Goal: Task Accomplishment & Management: Use online tool/utility

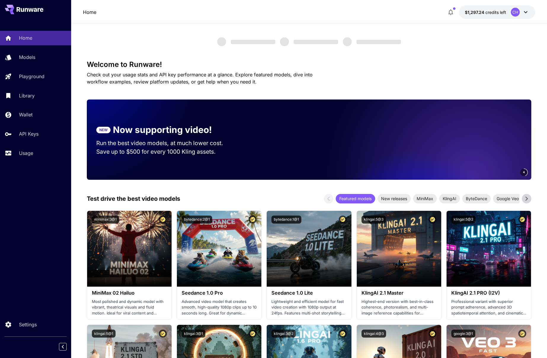
click at [278, 138] on div "4" at bounding box center [390, 140] width 283 height 80
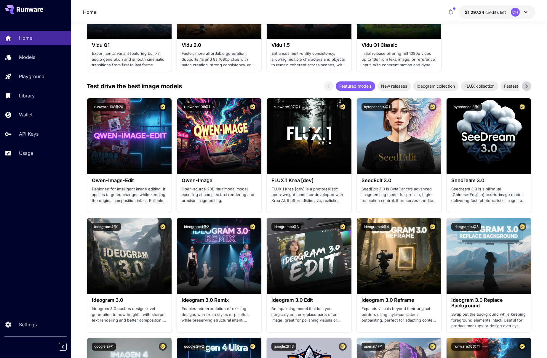
scroll to position [590, 0]
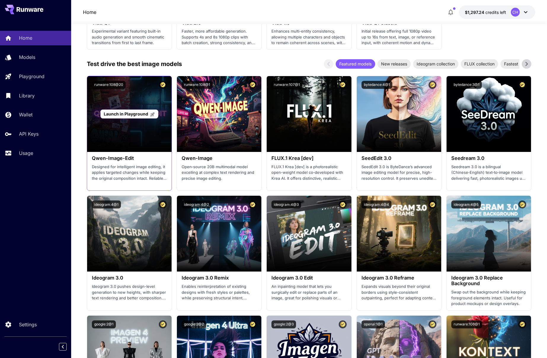
click at [137, 113] on span "Launch in Playground" at bounding box center [126, 113] width 44 height 5
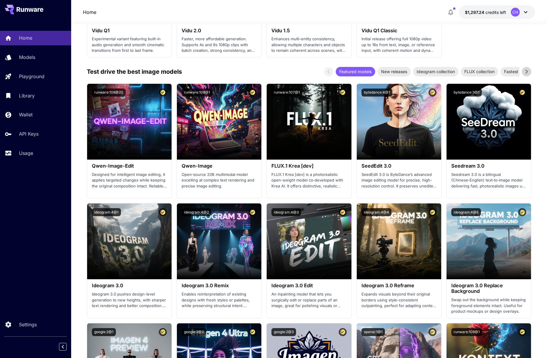
scroll to position [584, 0]
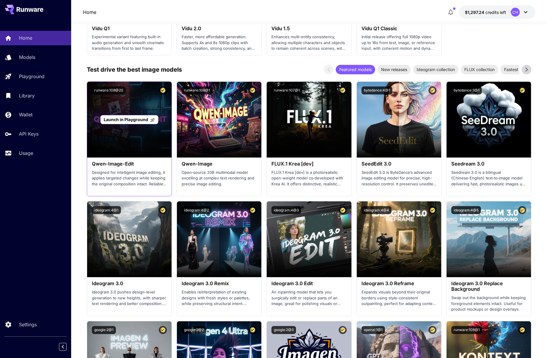
click at [132, 121] on span "Launch in Playground" at bounding box center [126, 119] width 44 height 5
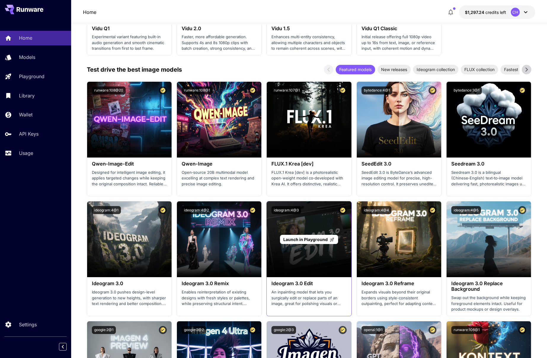
click at [311, 240] on span "Launch in Playground" at bounding box center [305, 239] width 44 height 5
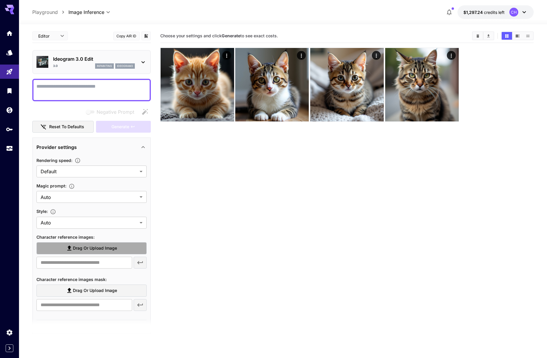
click at [93, 247] on span "Drag or upload image" at bounding box center [95, 248] width 44 height 7
click at [0, 0] on input "Drag or upload image" at bounding box center [0, 0] width 0 height 0
click at [92, 249] on span "Drag or upload image" at bounding box center [95, 248] width 44 height 7
click at [0, 0] on input "Drag or upload image" at bounding box center [0, 0] width 0 height 0
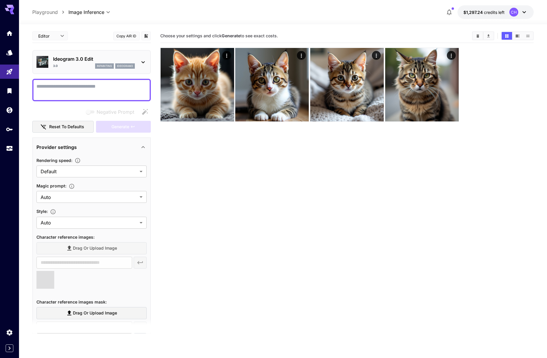
type input "**********"
click at [479, 35] on icon "Clear Images" at bounding box center [478, 36] width 4 height 4
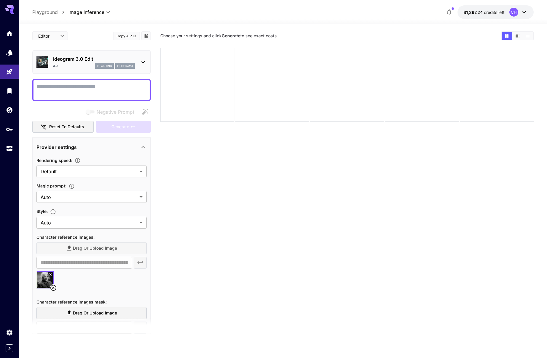
click at [55, 88] on textarea "Negative Prompt" at bounding box center [91, 90] width 110 height 14
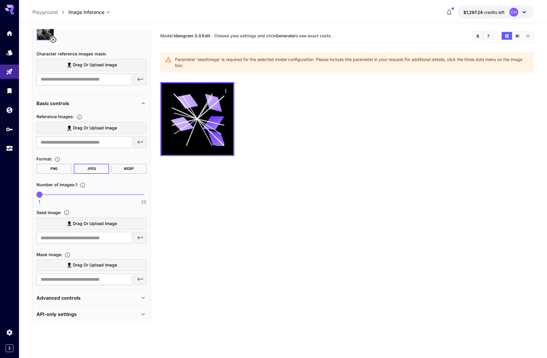
scroll to position [246, 0]
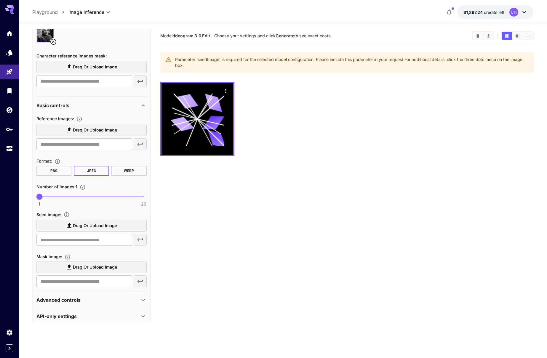
type textarea "**********"
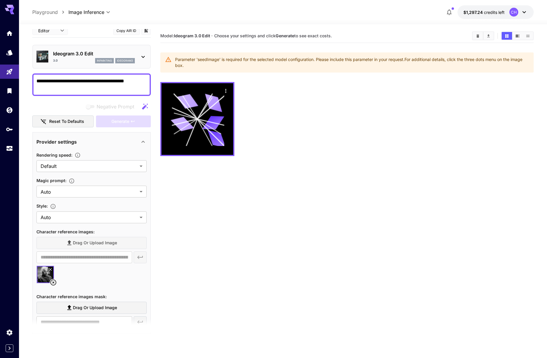
scroll to position [6, 0]
click at [101, 13] on body "**********" at bounding box center [273, 202] width 547 height 405
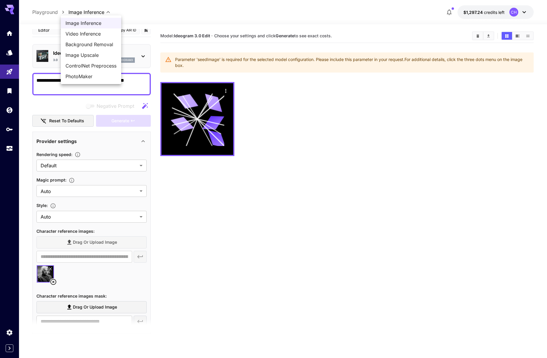
click at [83, 22] on span "Image Inference" at bounding box center [91, 23] width 51 height 7
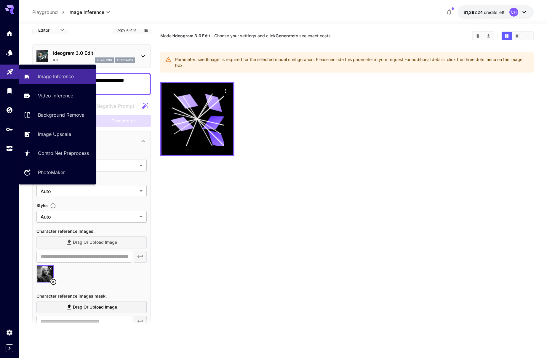
click at [17, 70] on link at bounding box center [9, 72] width 19 height 15
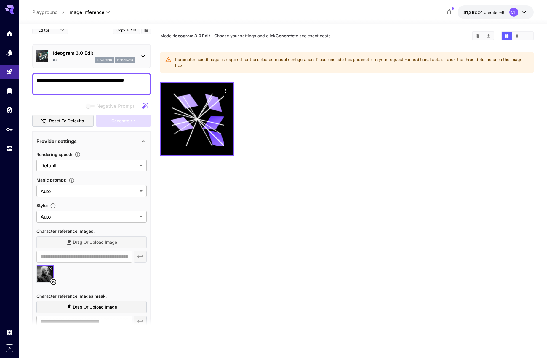
click at [68, 84] on textarea "**********" at bounding box center [91, 84] width 110 height 14
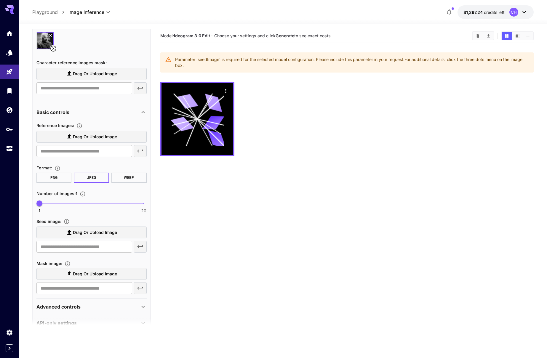
scroll to position [253, 0]
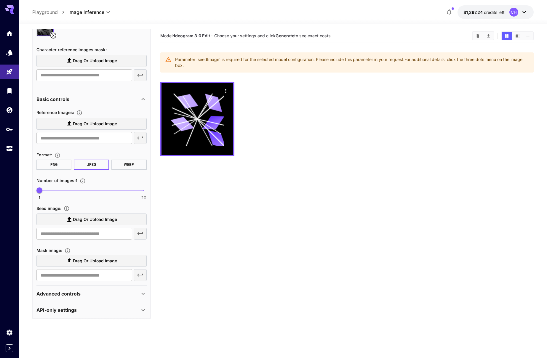
click at [88, 217] on span "Drag or upload image" at bounding box center [95, 219] width 44 height 7
click at [0, 0] on input "Drag or upload image" at bounding box center [0, 0] width 0 height 0
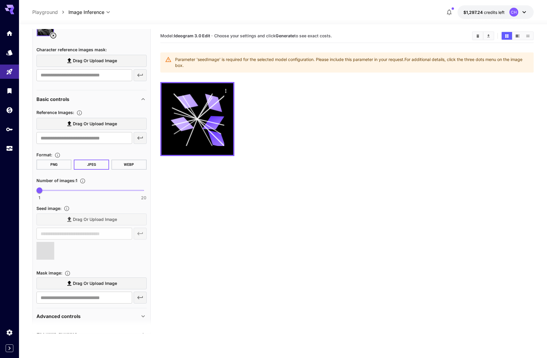
type input "**********"
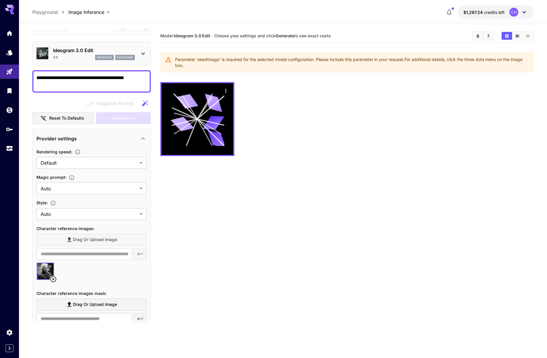
scroll to position [0, 0]
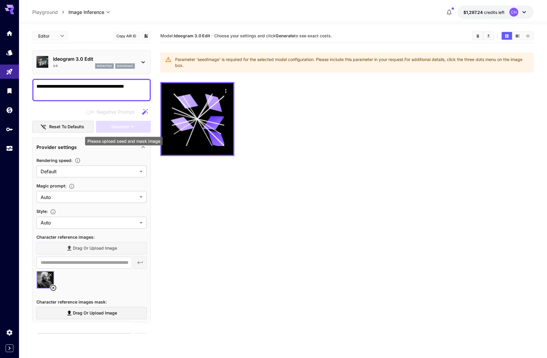
click at [128, 126] on div "Generate" at bounding box center [123, 127] width 55 height 12
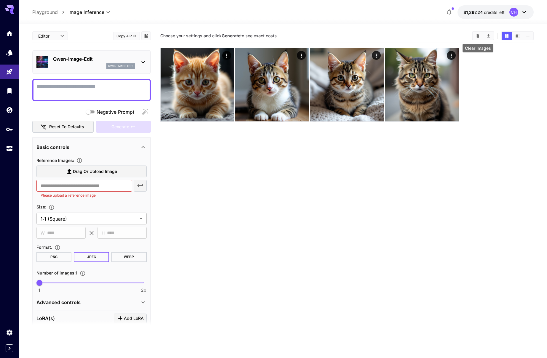
click at [474, 36] on button "Clear Images" at bounding box center [478, 36] width 10 height 8
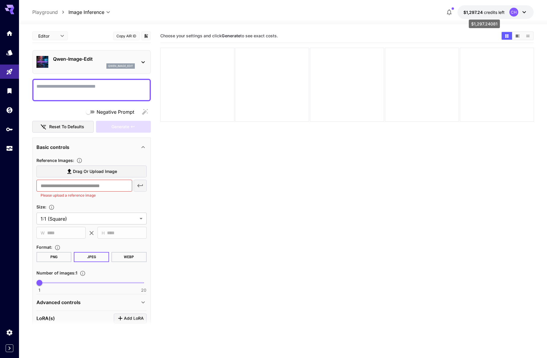
click at [499, 14] on span "credits left" at bounding box center [494, 12] width 21 height 5
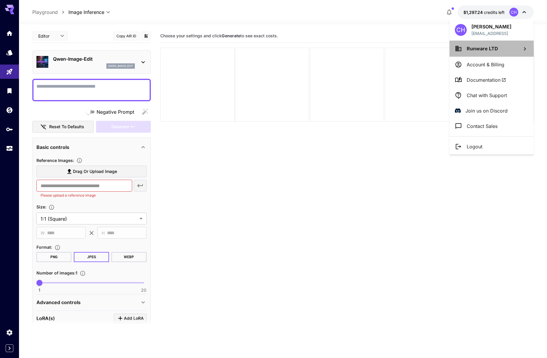
click at [500, 50] on li "Runware LTD" at bounding box center [492, 49] width 84 height 16
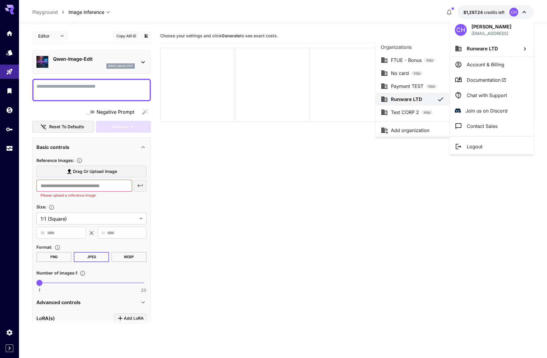
drag, startPoint x: 490, startPoint y: 49, endPoint x: 499, endPoint y: 48, distance: 9.8
click at [490, 49] on div at bounding box center [273, 179] width 547 height 358
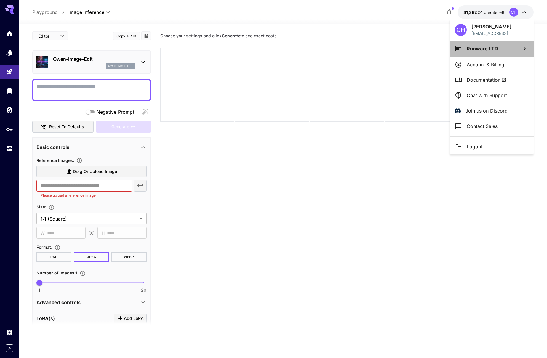
click at [502, 47] on li "Runware LTD" at bounding box center [492, 49] width 84 height 16
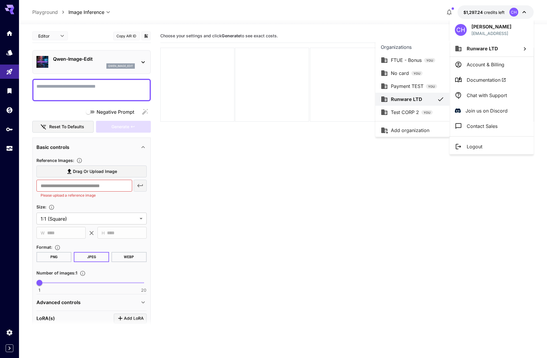
click at [401, 109] on p "Test CORP 2" at bounding box center [405, 112] width 28 height 7
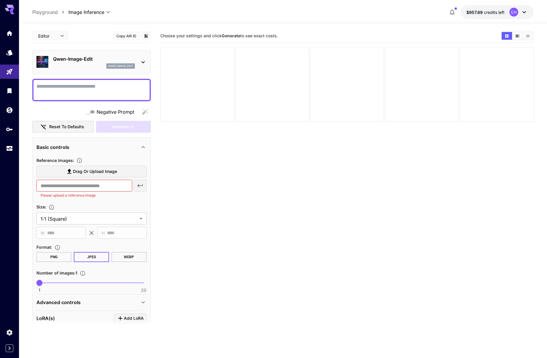
drag, startPoint x: 12, startPoint y: 36, endPoint x: 17, endPoint y: 43, distance: 8.1
click at [12, 36] on link at bounding box center [9, 33] width 19 height 15
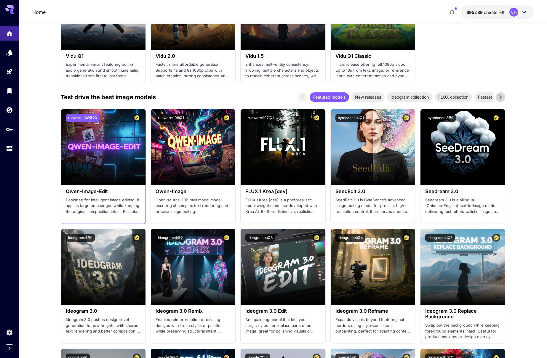
scroll to position [557, 0]
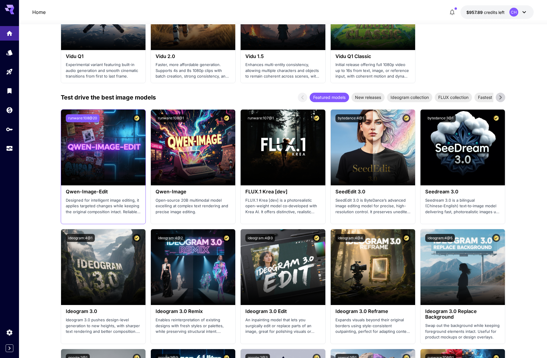
click at [93, 120] on button "runware:108@20" at bounding box center [83, 118] width 34 height 8
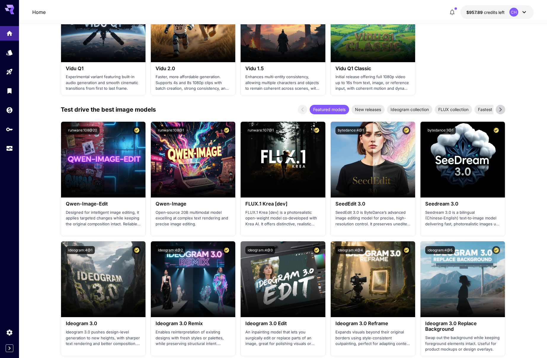
drag, startPoint x: 469, startPoint y: 52, endPoint x: 459, endPoint y: 51, distance: 10.7
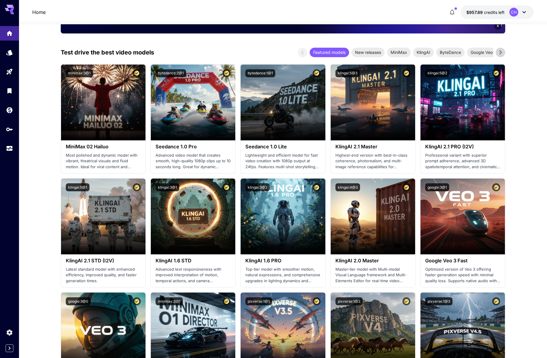
scroll to position [0, 0]
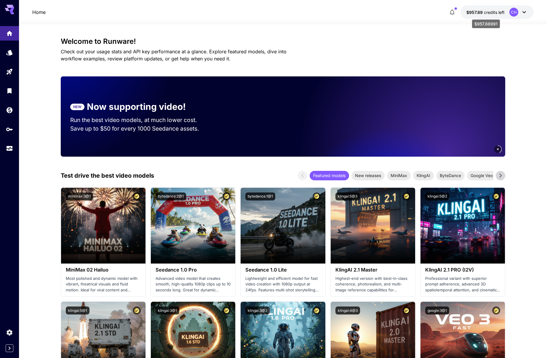
click at [482, 9] on p "$957.89 credits left" at bounding box center [486, 12] width 38 height 6
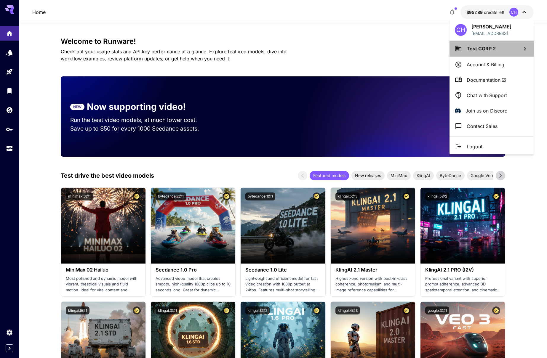
click at [493, 50] on span "Test CORP 2" at bounding box center [481, 49] width 29 height 6
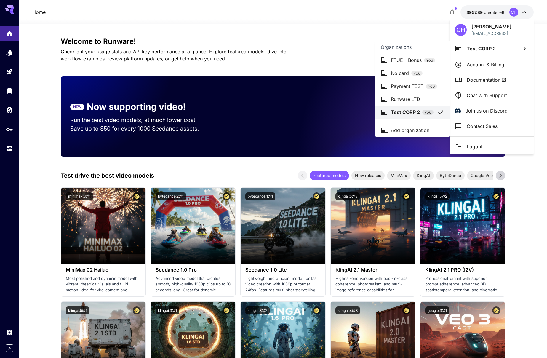
click at [410, 100] on p "Runware LTD" at bounding box center [405, 99] width 29 height 7
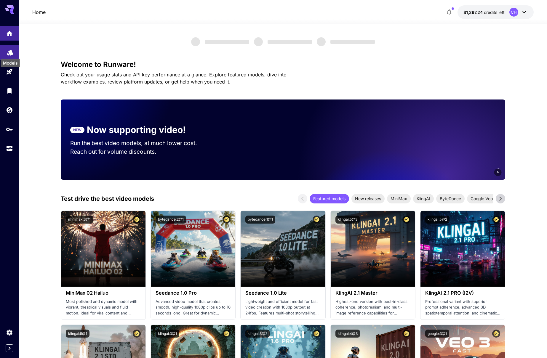
click at [9, 52] on icon "Models" at bounding box center [10, 51] width 6 height 6
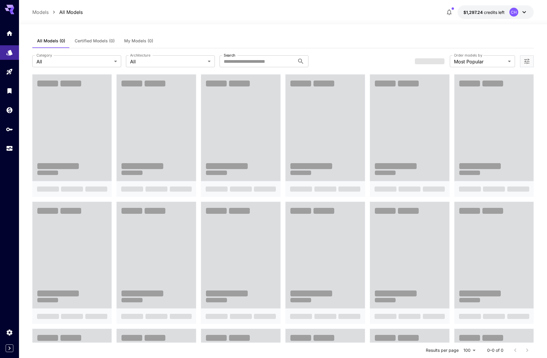
click at [133, 41] on button "My Models (0)" at bounding box center [138, 41] width 39 height 14
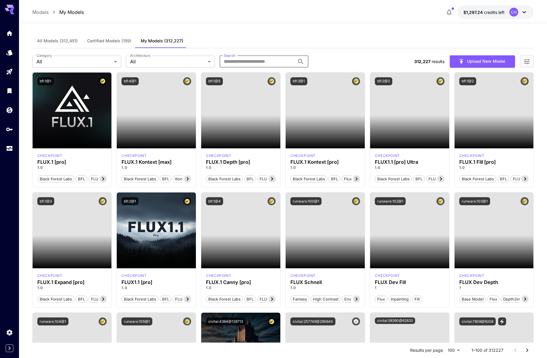
click at [274, 61] on input "Search" at bounding box center [257, 62] width 75 height 12
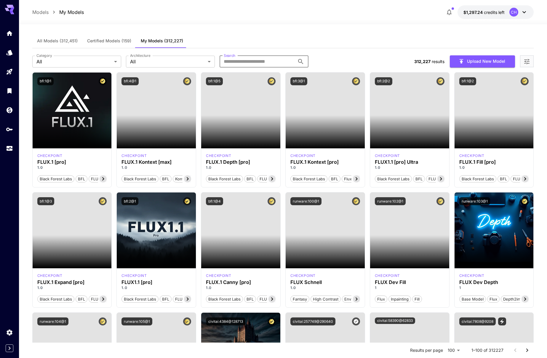
paste input "**********"
type input "**********"
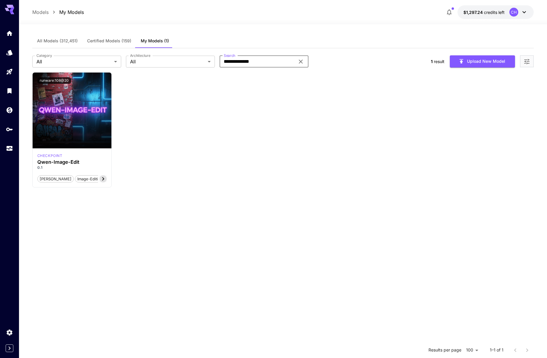
click at [268, 132] on div "Launch in Playground runware:108@20 checkpoint Qwen-Image-Edit 0.1 qwen image-e…" at bounding box center [283, 130] width 502 height 116
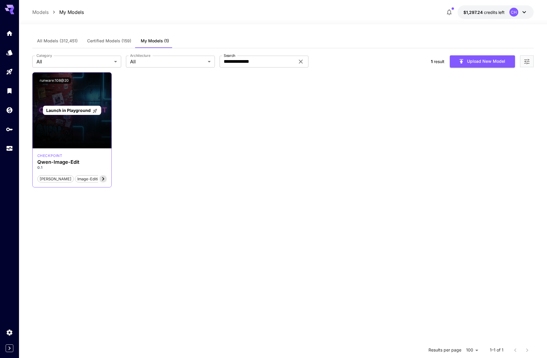
click at [75, 112] on span "Launch in Playground" at bounding box center [68, 110] width 44 height 5
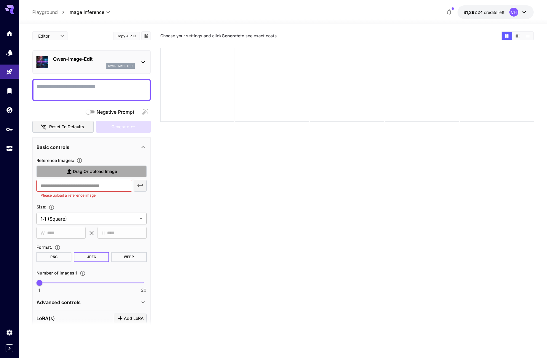
click at [101, 170] on span "Drag or upload image" at bounding box center [95, 171] width 44 height 7
click at [0, 0] on input "Drag or upload image" at bounding box center [0, 0] width 0 height 0
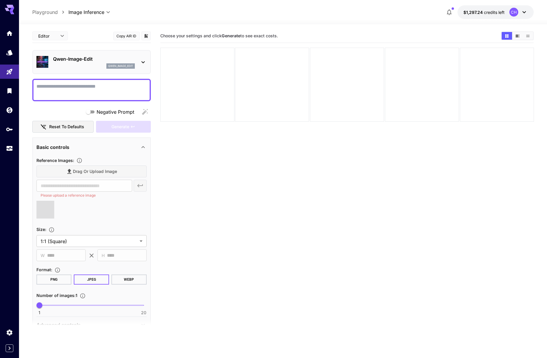
type input "**********"
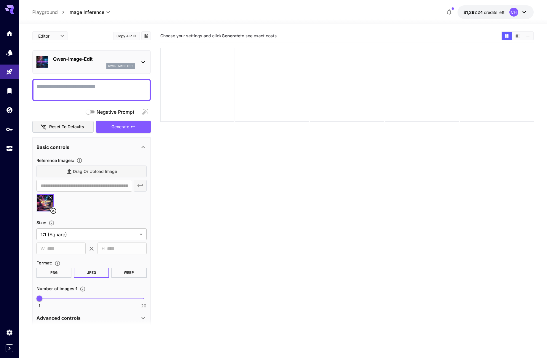
click at [51, 89] on textarea "Negative Prompt" at bounding box center [91, 90] width 110 height 14
type textarea "**********"
click at [115, 125] on span "Generate" at bounding box center [120, 126] width 18 height 7
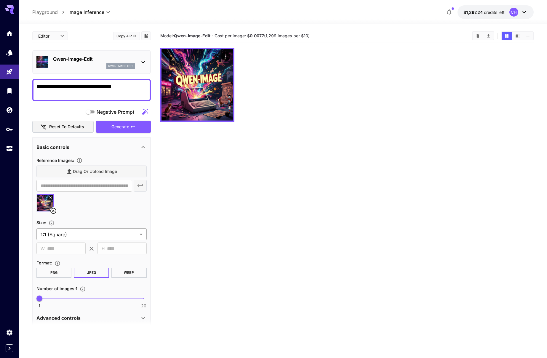
scroll to position [40, 0]
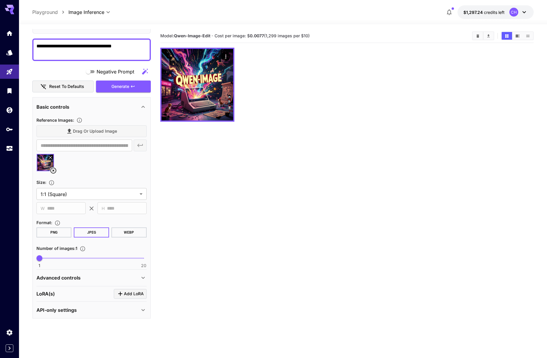
click at [94, 281] on div "Advanced controls" at bounding box center [87, 278] width 103 height 7
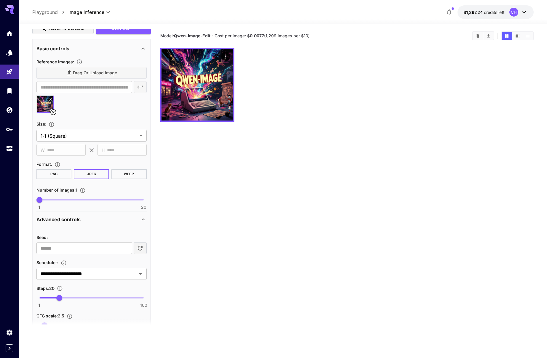
scroll to position [154, 0]
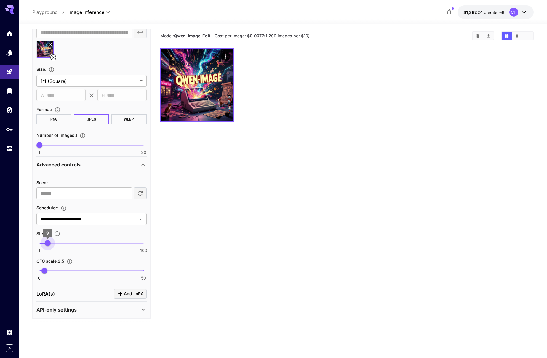
type input "*"
drag, startPoint x: 56, startPoint y: 243, endPoint x: 47, endPoint y: 246, distance: 10.1
click at [47, 246] on span "8" at bounding box center [47, 243] width 6 height 6
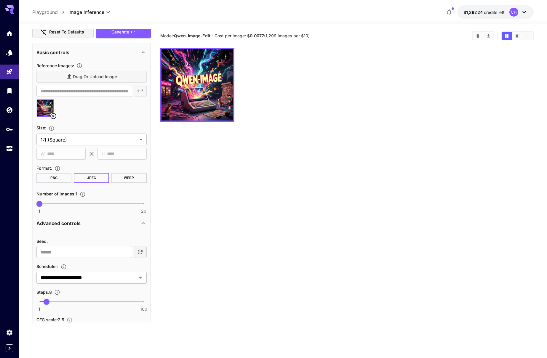
scroll to position [0, 0]
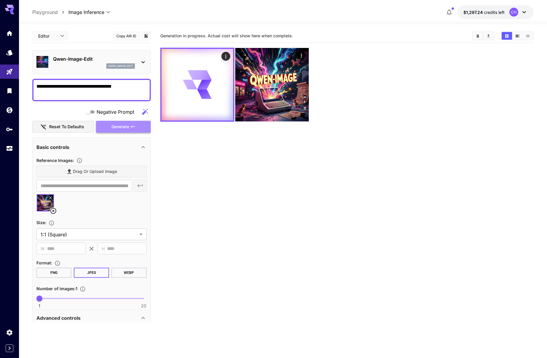
click at [122, 124] on span "Generate" at bounding box center [120, 126] width 18 height 7
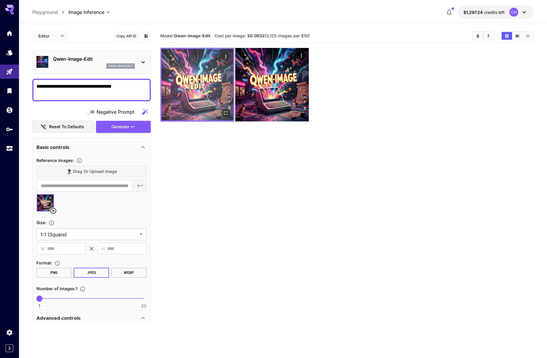
click at [198, 98] on img at bounding box center [198, 85] width 72 height 72
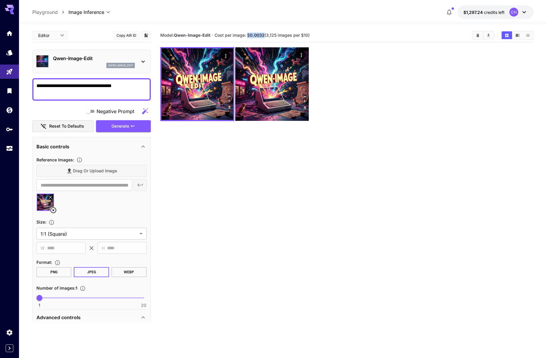
drag, startPoint x: 248, startPoint y: 36, endPoint x: 265, endPoint y: 36, distance: 16.9
click at [265, 36] on span "Cost per image: $ 0.0032 (3,125 images per $10)" at bounding box center [262, 35] width 95 height 5
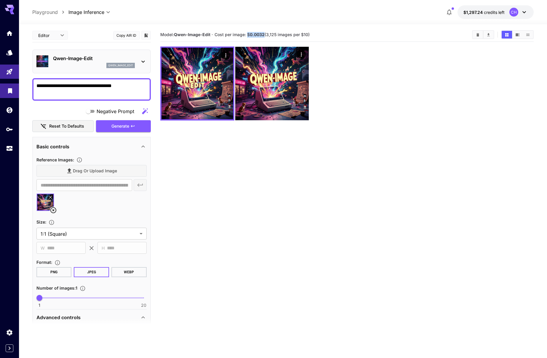
copy span "$ 0.0032"
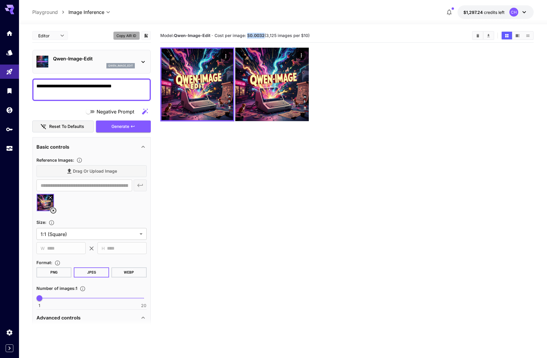
click at [128, 34] on button "Copy AIR ID" at bounding box center [126, 35] width 27 height 9
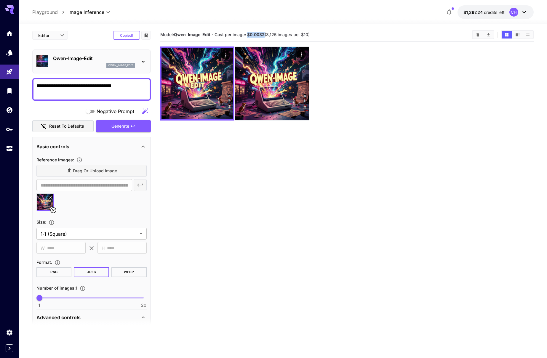
scroll to position [0, 0]
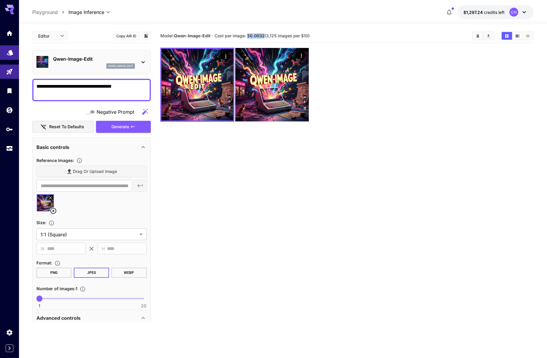
click at [15, 51] on link at bounding box center [9, 52] width 19 height 15
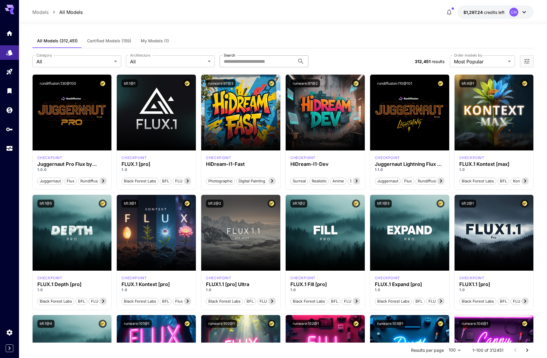
click at [272, 62] on input "Search" at bounding box center [257, 61] width 75 height 12
paste input "**********"
type input "**********"
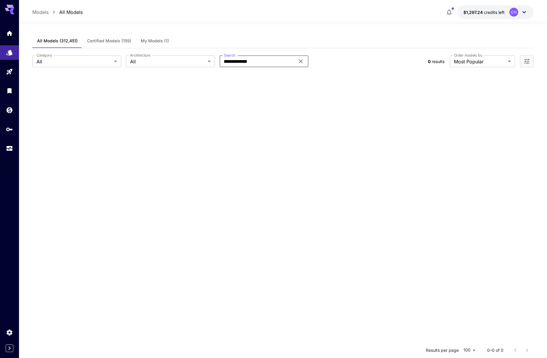
click at [490, 15] on span "credits left" at bounding box center [494, 12] width 21 height 5
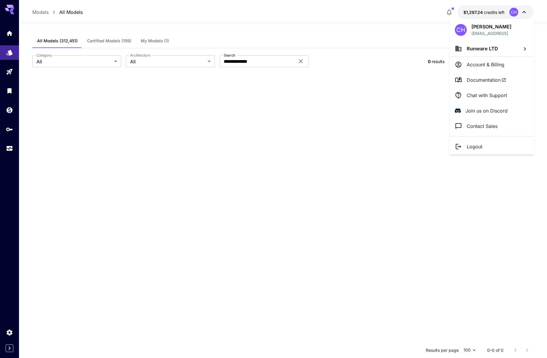
click at [326, 86] on div at bounding box center [273, 179] width 547 height 358
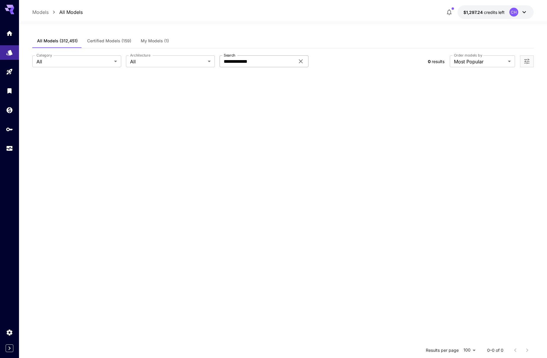
click at [301, 60] on icon at bounding box center [300, 61] width 7 height 7
click at [325, 140] on section at bounding box center [283, 253] width 502 height 358
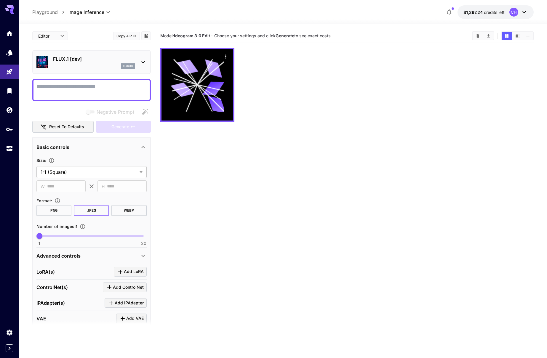
click at [61, 90] on textarea "Negative Prompt" at bounding box center [91, 90] width 110 height 14
click at [87, 64] on div "flux1d" at bounding box center [94, 65] width 82 height 5
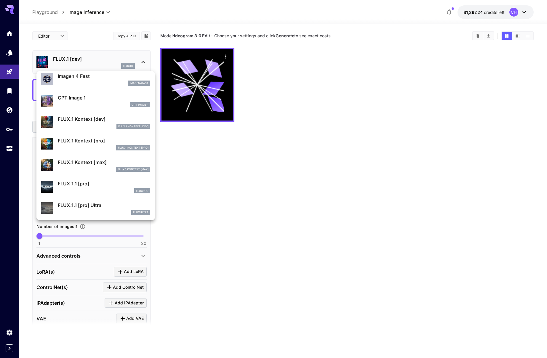
scroll to position [409, 0]
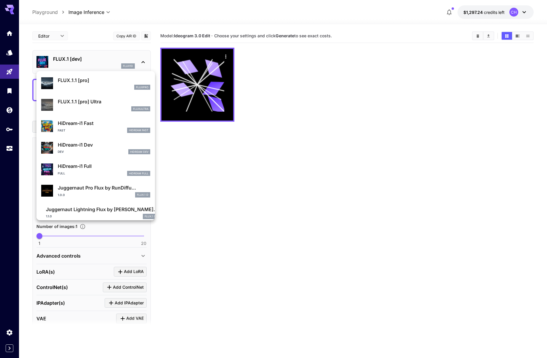
click at [72, 149] on div "Dev HiDream Dev" at bounding box center [104, 151] width 93 height 5
type input "*"
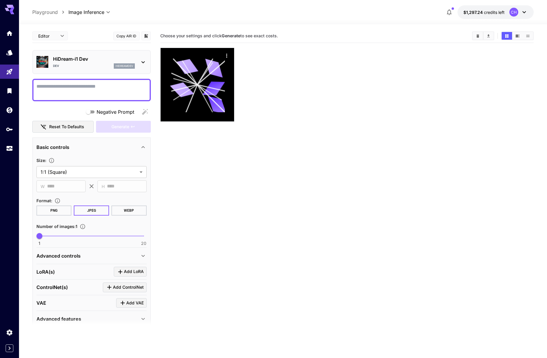
click at [55, 92] on textarea "Negative Prompt" at bounding box center [91, 90] width 110 height 14
type textarea "*****"
click at [73, 87] on textarea "Negative Prompt" at bounding box center [91, 90] width 110 height 14
paste textarea "**********"
type textarea "**********"
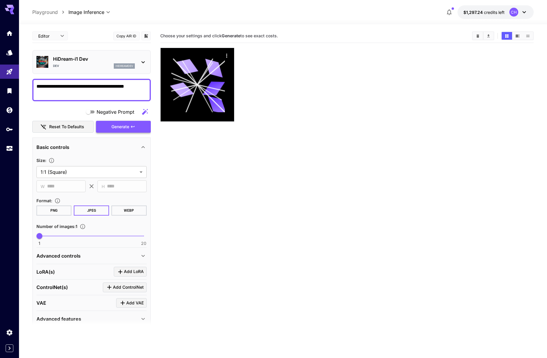
click at [115, 123] on span "Generate" at bounding box center [120, 126] width 18 height 7
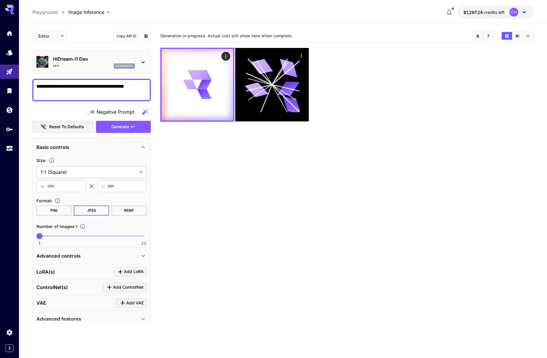
click at [278, 191] on section "Generation in progress. Actual cost will show here when complete." at bounding box center [347, 208] width 374 height 358
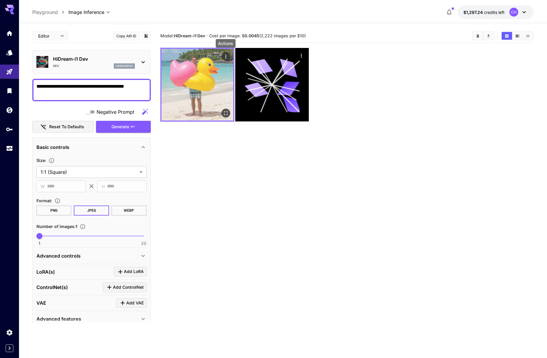
click at [226, 58] on icon "Actions" at bounding box center [226, 57] width 6 height 6
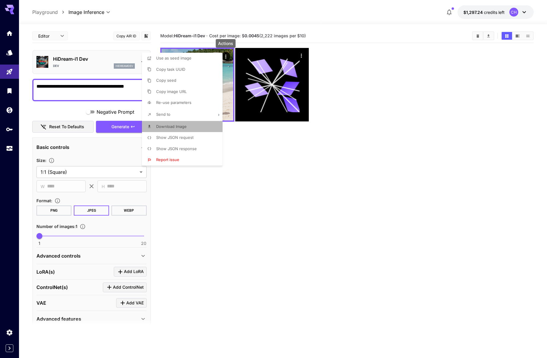
click at [181, 129] on p "Download Image" at bounding box center [171, 127] width 31 height 6
click at [334, 166] on div at bounding box center [273, 179] width 547 height 358
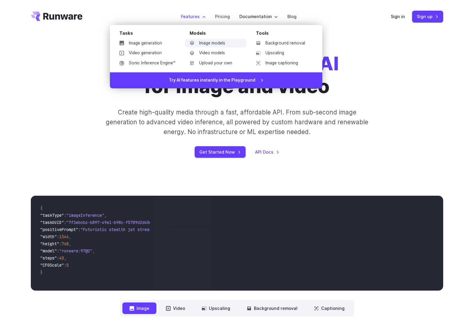
click at [200, 43] on link "Image models" at bounding box center [216, 43] width 62 height 9
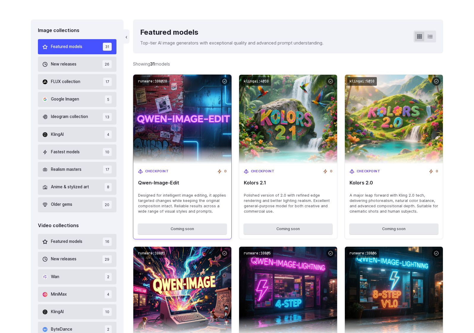
scroll to position [155, 0]
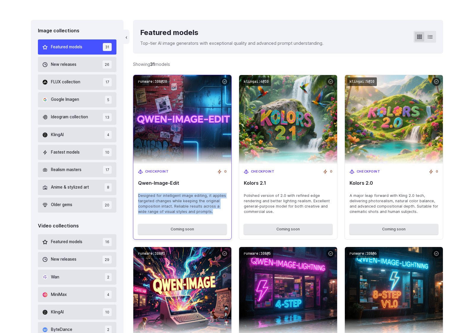
drag, startPoint x: 138, startPoint y: 196, endPoint x: 202, endPoint y: 213, distance: 66.0
click at [202, 213] on span "Designed for intelligent image editing, it applies targeted changes while keepi…" at bounding box center [182, 203] width 89 height 21
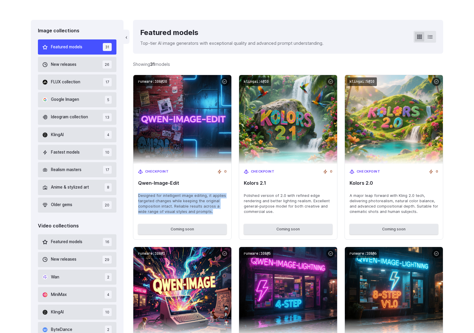
copy span "Designed for intelligent image editing, it applies targeted changes while keepi…"
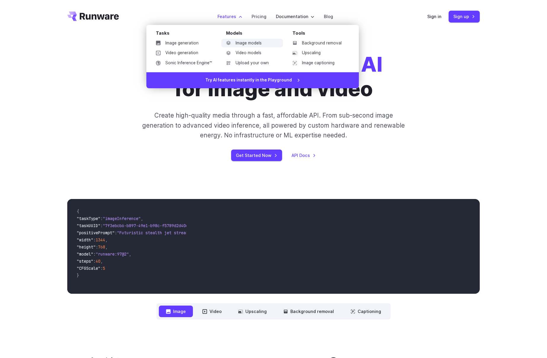
click at [247, 42] on link "Image models" at bounding box center [252, 43] width 62 height 9
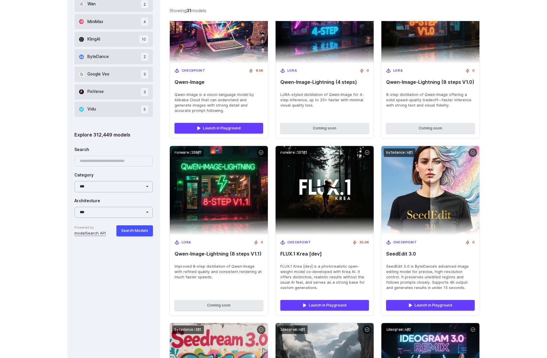
scroll to position [434, 0]
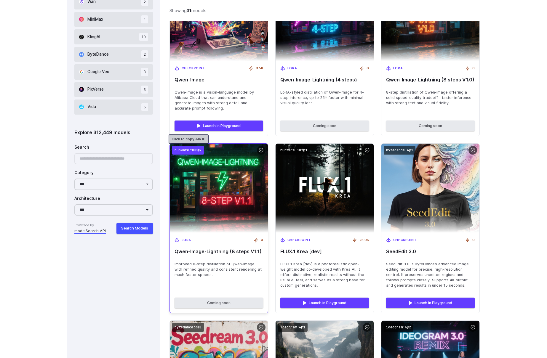
click at [188, 151] on code "runware:108@7" at bounding box center [188, 150] width 32 height 9
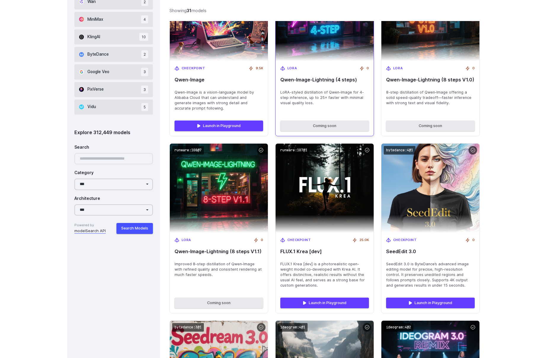
scroll to position [0, 0]
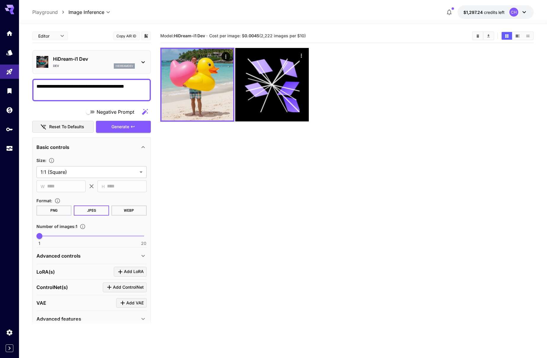
click at [93, 59] on p "HiDream-i1 Dev" at bounding box center [94, 58] width 82 height 7
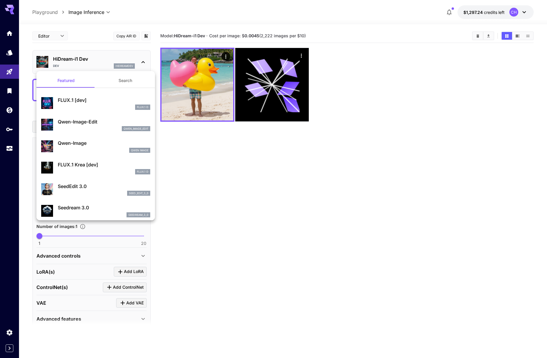
click at [83, 126] on div "qwen_image_edit" at bounding box center [104, 128] width 93 height 5
type input "**"
type input "***"
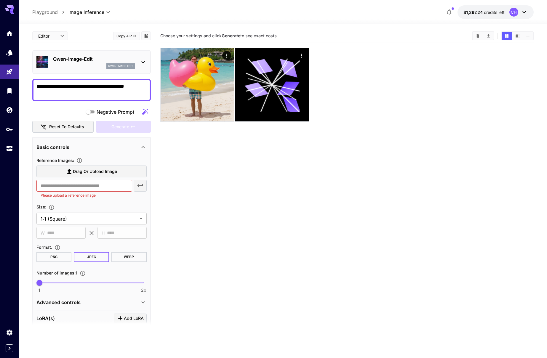
click at [73, 87] on textarea "**********" at bounding box center [91, 90] width 110 height 14
click at [409, 83] on div at bounding box center [347, 85] width 374 height 74
click at [61, 87] on textarea "**********" at bounding box center [91, 90] width 110 height 14
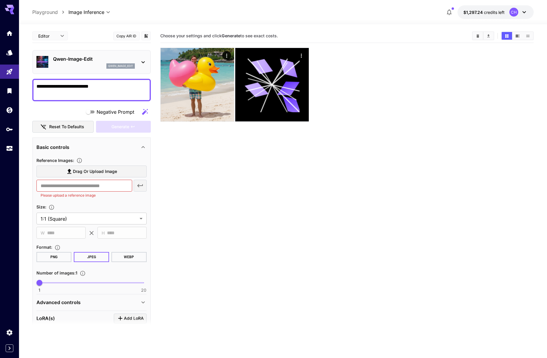
type textarea "**********"
click at [88, 170] on span "Drag or upload image" at bounding box center [95, 171] width 44 height 7
click at [0, 0] on input "Drag or upload image" at bounding box center [0, 0] width 0 height 0
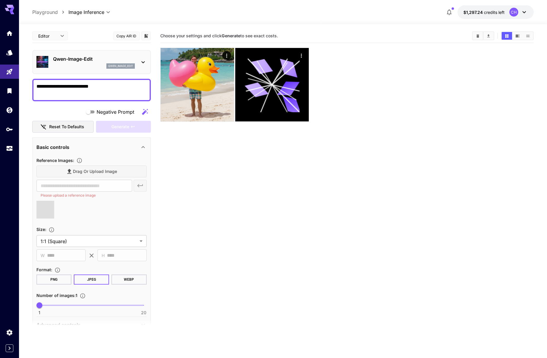
type input "**********"
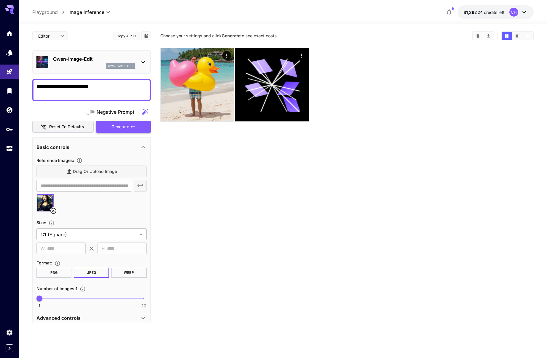
click at [122, 128] on span "Generate" at bounding box center [120, 126] width 18 height 7
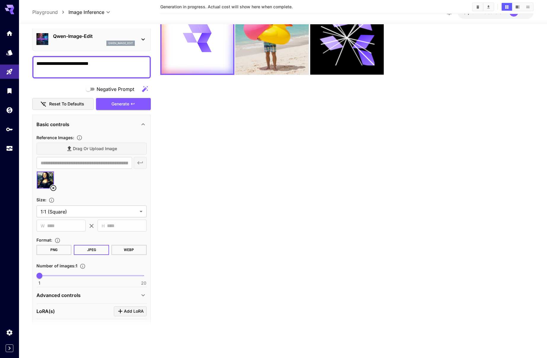
scroll to position [18, 0]
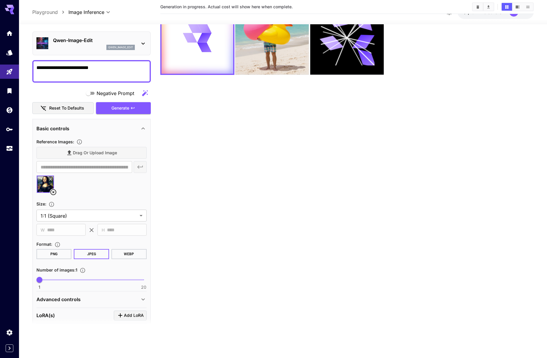
click at [72, 302] on p "Advanced controls" at bounding box center [58, 299] width 44 height 7
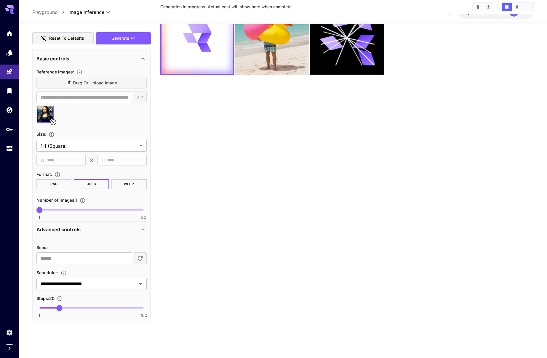
scroll to position [154, 0]
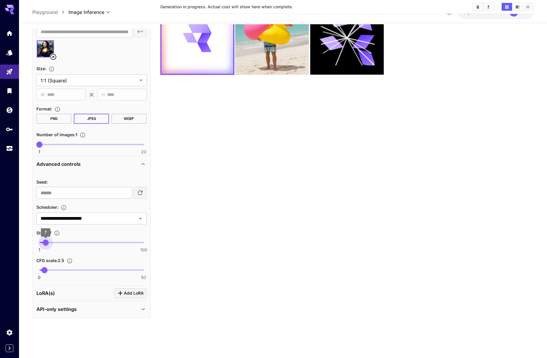
type input "*"
drag, startPoint x: 56, startPoint y: 243, endPoint x: 47, endPoint y: 246, distance: 9.5
click at [47, 246] on span "8" at bounding box center [47, 243] width 6 height 6
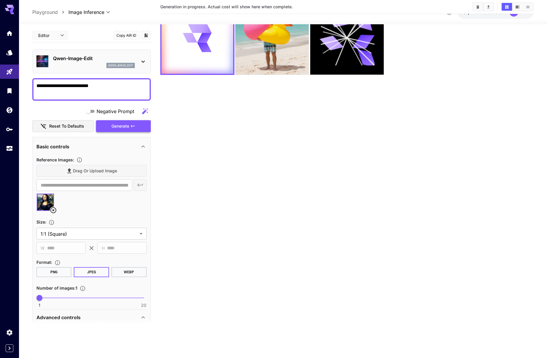
click at [124, 128] on span "Generate" at bounding box center [120, 126] width 18 height 7
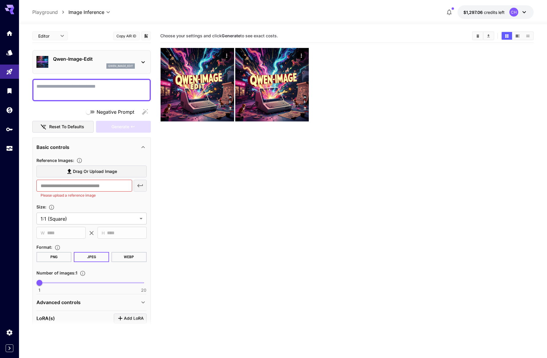
click at [70, 87] on textarea "Negative Prompt" at bounding box center [91, 90] width 110 height 14
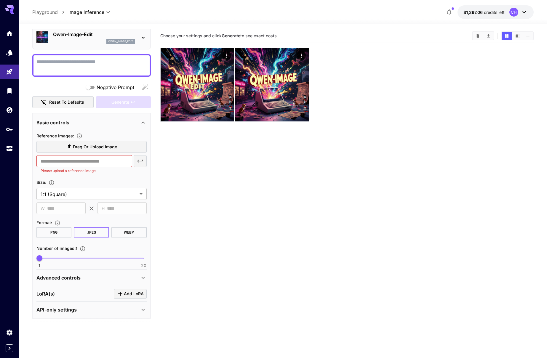
click at [68, 273] on div "Advanced controls" at bounding box center [91, 278] width 110 height 14
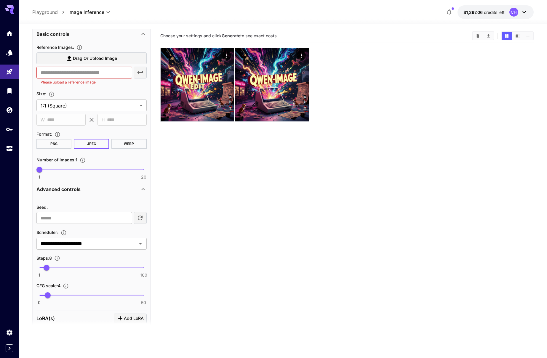
scroll to position [0, 0]
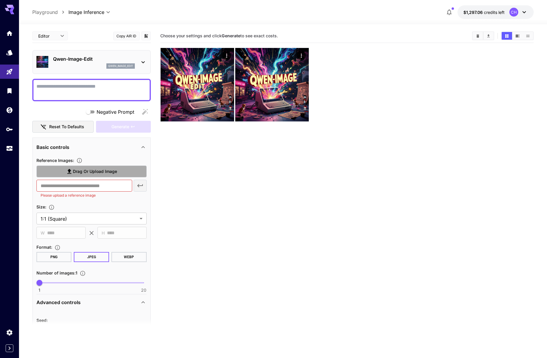
click at [82, 170] on span "Drag or upload image" at bounding box center [95, 171] width 44 height 7
click at [0, 0] on input "Drag or upload image" at bounding box center [0, 0] width 0 height 0
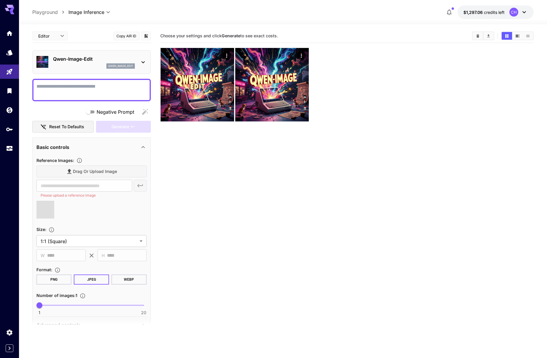
type input "**********"
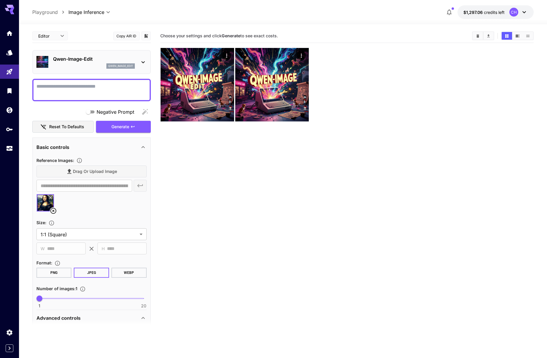
click at [75, 85] on textarea "Negative Prompt" at bounding box center [91, 90] width 110 height 14
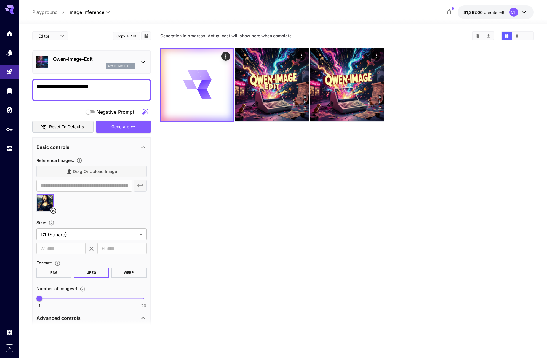
drag, startPoint x: 58, startPoint y: 87, endPoint x: 90, endPoint y: 98, distance: 34.3
click at [84, 86] on textarea "**********" at bounding box center [91, 90] width 110 height 14
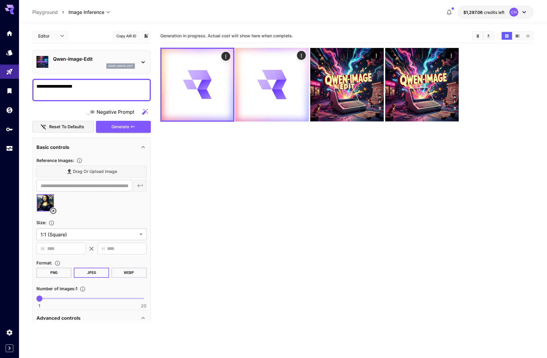
click at [61, 83] on textarea "**********" at bounding box center [91, 90] width 110 height 14
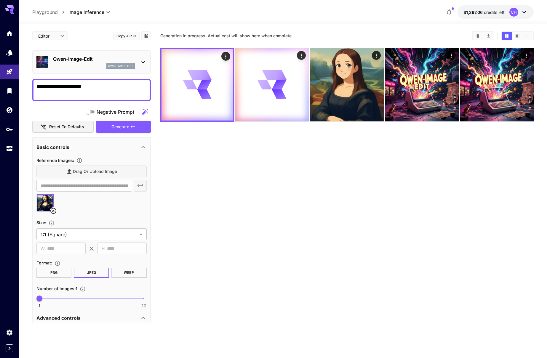
click at [67, 87] on textarea "**********" at bounding box center [91, 90] width 110 height 14
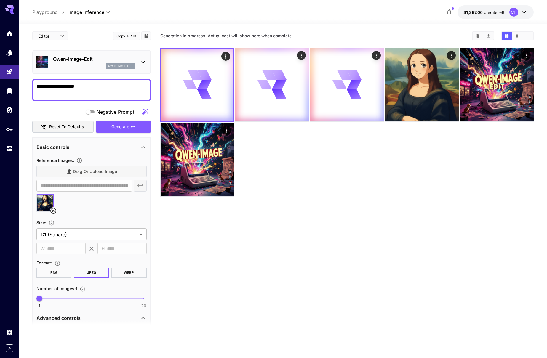
click at [63, 88] on textarea "**********" at bounding box center [91, 90] width 110 height 14
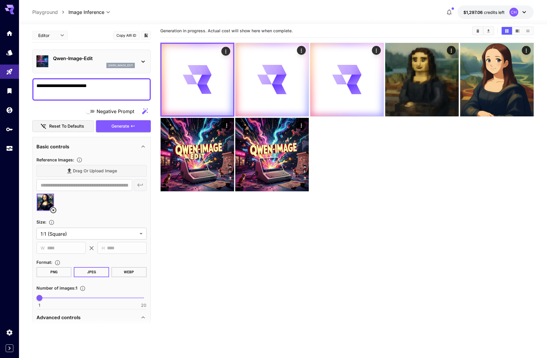
scroll to position [1, 0]
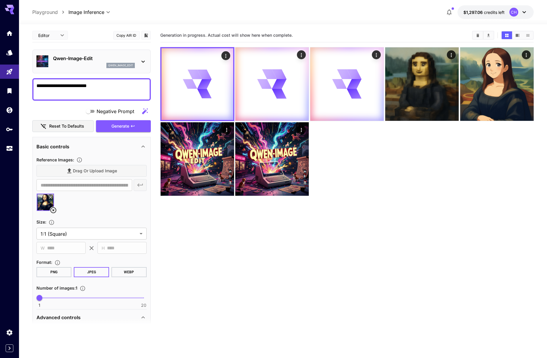
click at [77, 85] on textarea "**********" at bounding box center [91, 89] width 110 height 14
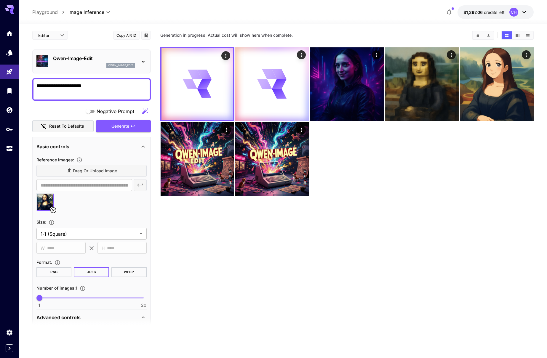
click at [100, 92] on textarea "**********" at bounding box center [91, 89] width 110 height 14
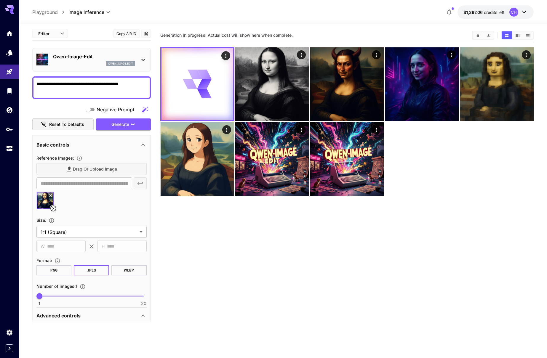
drag, startPoint x: 59, startPoint y: 85, endPoint x: 144, endPoint y: 83, distance: 85.7
click at [144, 83] on textarea "**********" at bounding box center [91, 88] width 110 height 14
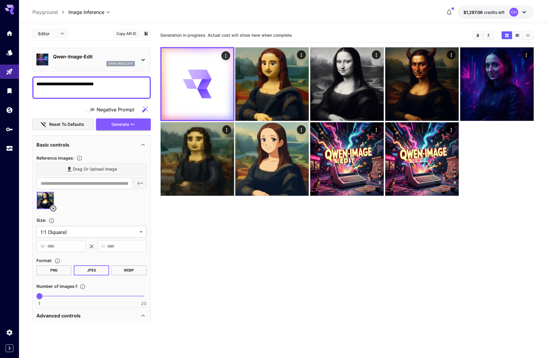
click at [73, 84] on textarea "**********" at bounding box center [91, 88] width 110 height 14
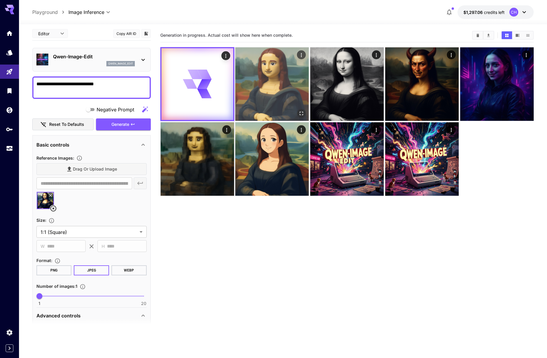
type textarea "**********"
click at [288, 89] on img at bounding box center [272, 84] width 74 height 74
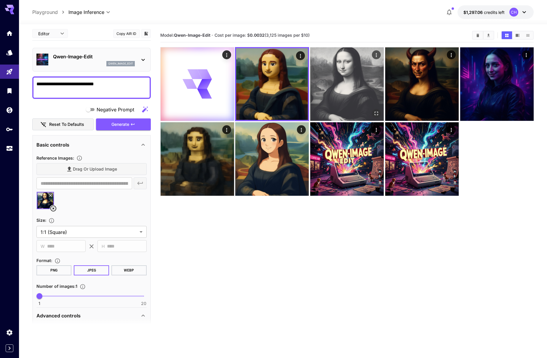
click at [318, 85] on img at bounding box center [347, 84] width 74 height 74
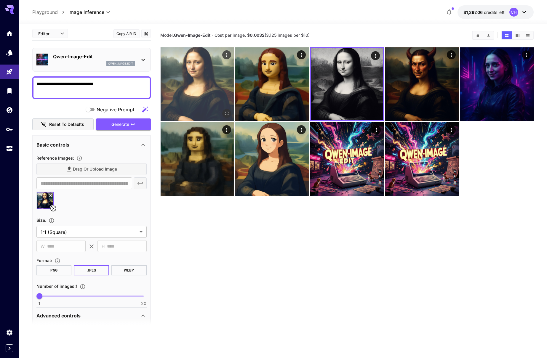
click at [211, 103] on img at bounding box center [198, 84] width 74 height 74
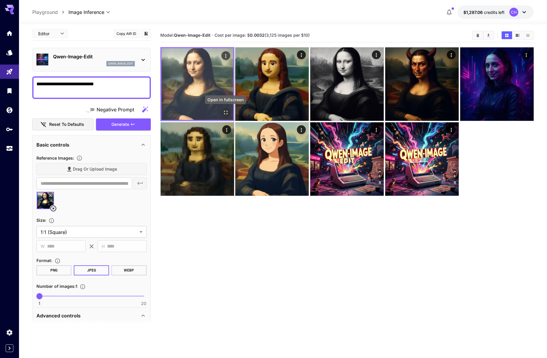
click at [227, 111] on icon "Open in fullscreen" at bounding box center [226, 113] width 4 height 4
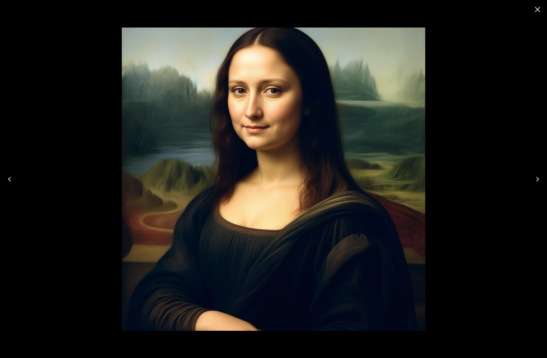
click at [539, 8] on icon "Close" at bounding box center [538, 10] width 6 height 6
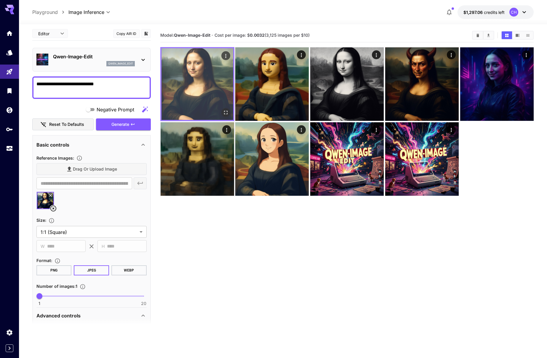
click at [225, 114] on icon "Open in fullscreen" at bounding box center [226, 113] width 6 height 6
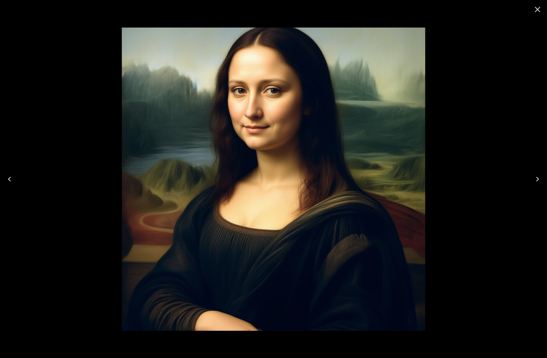
click at [536, 9] on icon "Close" at bounding box center [537, 9] width 9 height 9
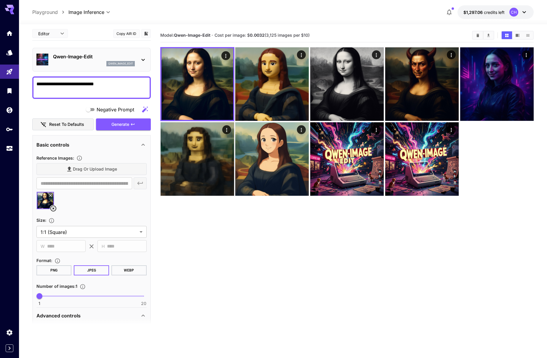
click at [85, 166] on div "Drag or upload image" at bounding box center [91, 169] width 110 height 12
click at [84, 168] on div "Drag or upload image" at bounding box center [91, 169] width 110 height 12
click at [52, 209] on icon at bounding box center [53, 208] width 7 height 7
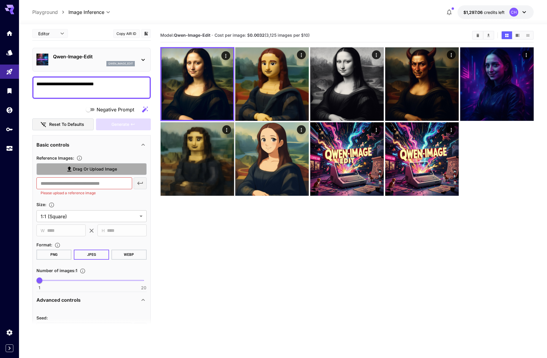
click at [79, 171] on span "Drag or upload image" at bounding box center [95, 169] width 44 height 7
click at [0, 0] on input "Drag or upload image" at bounding box center [0, 0] width 0 height 0
click at [89, 174] on label "Drag or upload image" at bounding box center [91, 169] width 110 height 12
click at [0, 0] on input "Drag or upload image" at bounding box center [0, 0] width 0 height 0
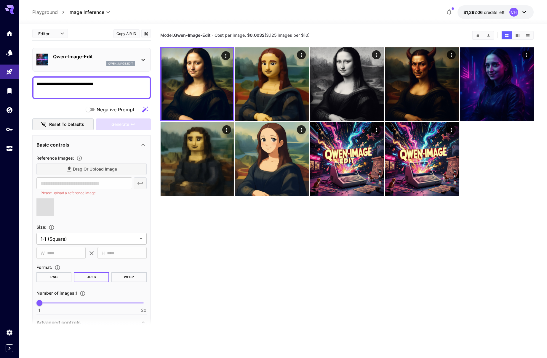
click at [62, 87] on textarea "**********" at bounding box center [91, 88] width 110 height 14
type textarea "****"
type input "**********"
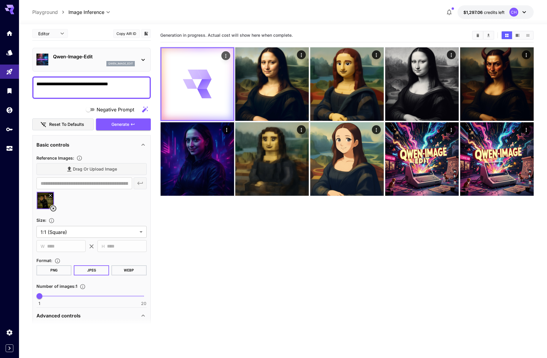
drag, startPoint x: 86, startPoint y: 84, endPoint x: 185, endPoint y: 89, distance: 99.2
click at [185, 89] on main "**********" at bounding box center [283, 209] width 502 height 363
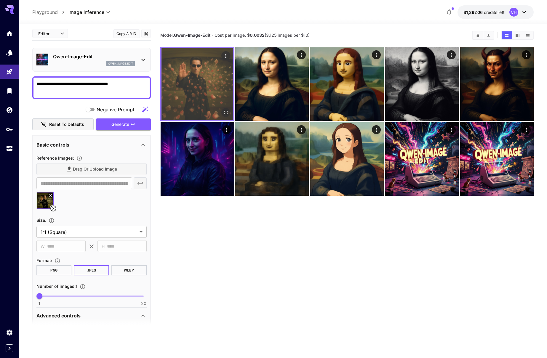
type textarea "**********"
click at [225, 112] on icon "Open in fullscreen" at bounding box center [226, 113] width 6 height 6
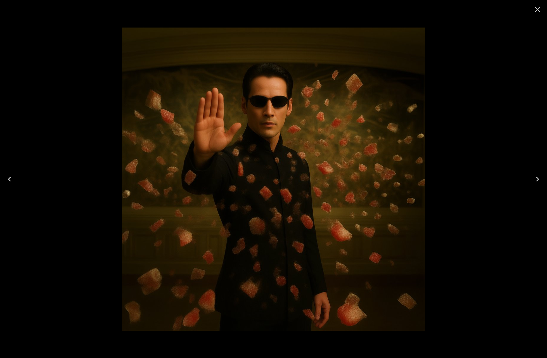
click at [536, 9] on icon "Close" at bounding box center [537, 9] width 9 height 9
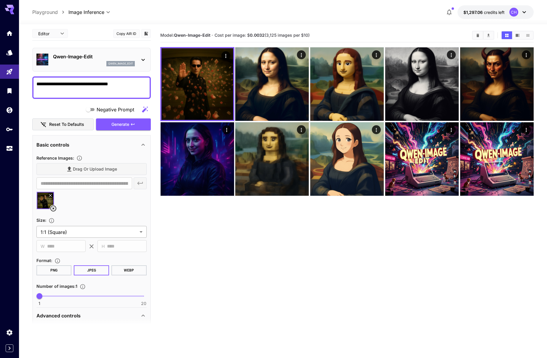
click at [89, 234] on body "**********" at bounding box center [273, 201] width 547 height 405
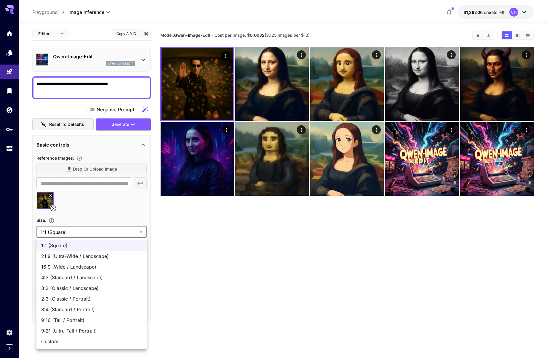
click at [93, 255] on span "21:9 (Ultra-Wide / Landscape)" at bounding box center [91, 256] width 101 height 7
type input "**********"
type input "****"
type input "***"
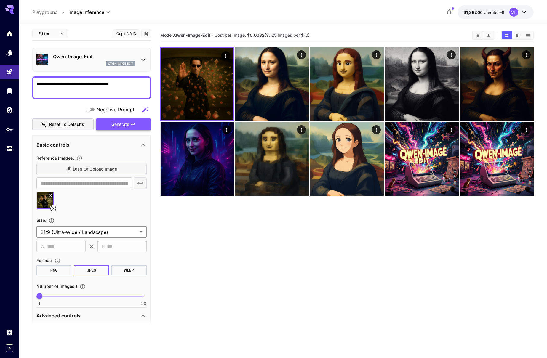
click at [138, 126] on button "Generate" at bounding box center [123, 125] width 55 height 12
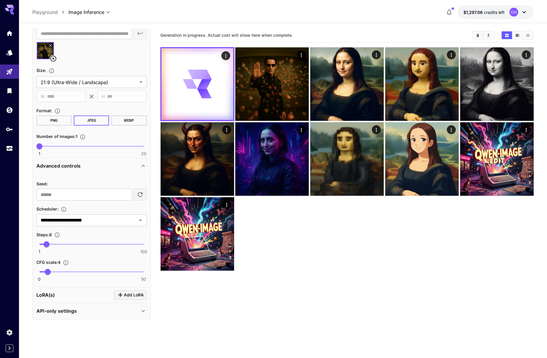
scroll to position [154, 0]
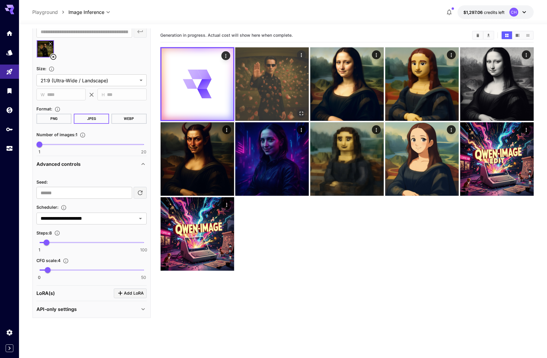
click at [267, 82] on img at bounding box center [272, 84] width 74 height 74
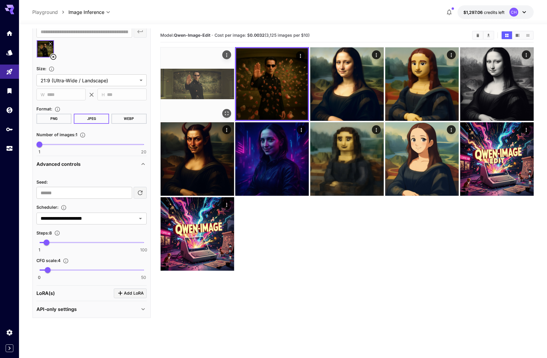
click at [192, 87] on img at bounding box center [198, 84] width 74 height 74
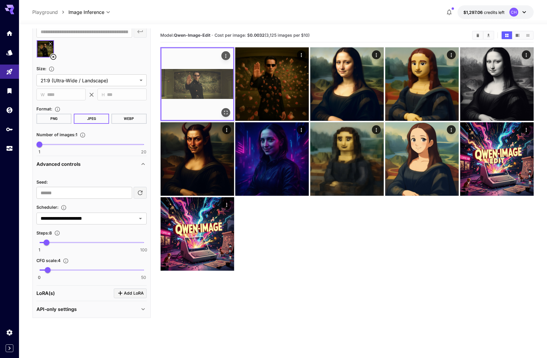
click at [227, 111] on icon "Open in fullscreen" at bounding box center [226, 113] width 6 height 6
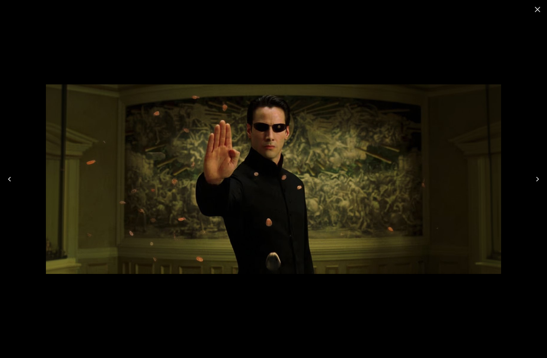
click at [538, 8] on icon "Close" at bounding box center [537, 9] width 9 height 9
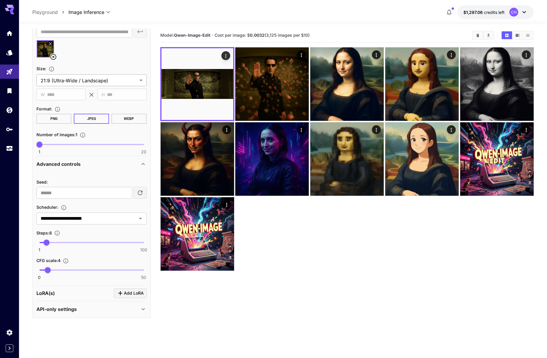
click at [90, 76] on body "**********" at bounding box center [273, 201] width 547 height 405
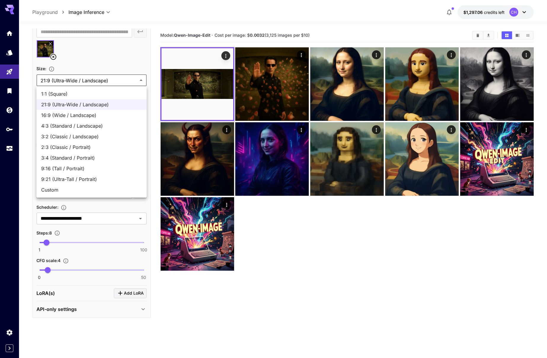
click at [65, 114] on span "16:9 (Wide / Landscape)" at bounding box center [91, 115] width 101 height 7
type input "**********"
type input "****"
type input "***"
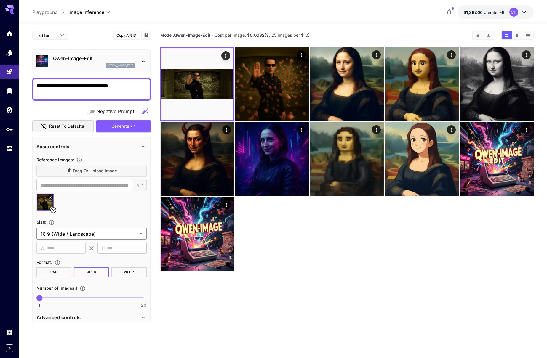
scroll to position [0, 0]
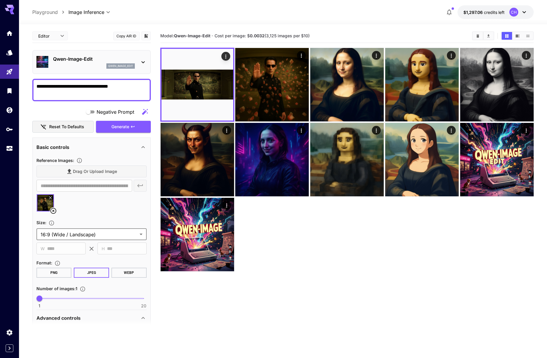
click at [67, 87] on textarea "**********" at bounding box center [91, 90] width 110 height 14
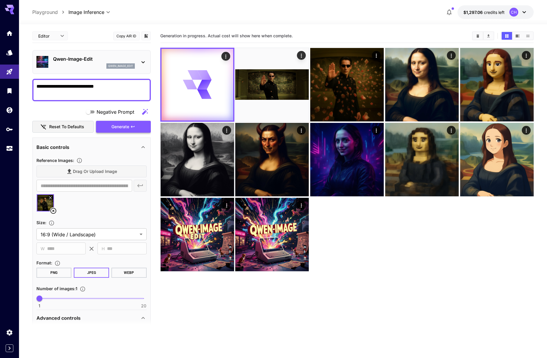
click at [117, 124] on span "Generate" at bounding box center [120, 126] width 18 height 7
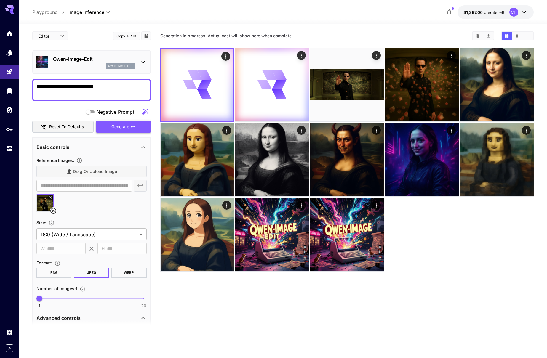
click at [117, 124] on span "Generate" at bounding box center [120, 126] width 18 height 7
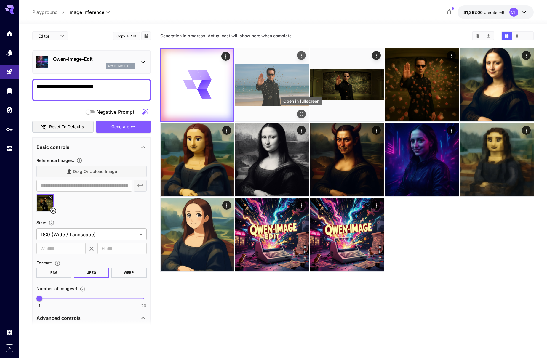
click at [304, 115] on icon "Open in fullscreen" at bounding box center [302, 114] width 6 height 6
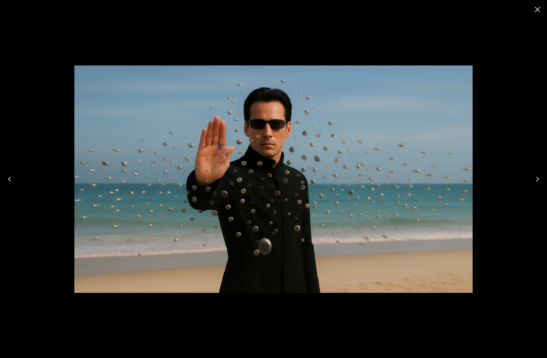
click at [539, 10] on icon "Close" at bounding box center [537, 9] width 9 height 9
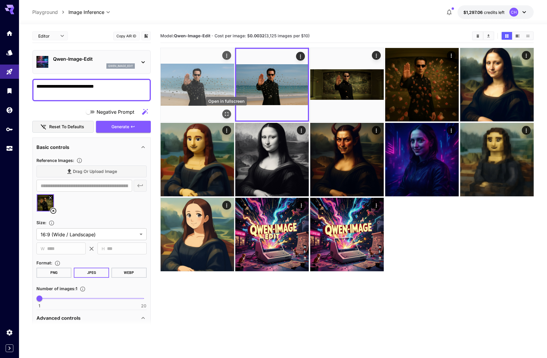
click at [228, 114] on icon "Open in fullscreen" at bounding box center [227, 114] width 6 height 6
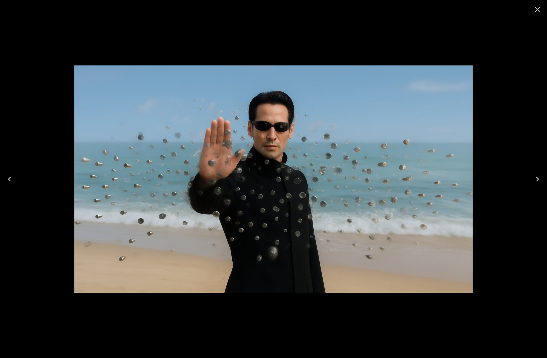
click at [539, 9] on icon "Close" at bounding box center [537, 9] width 9 height 9
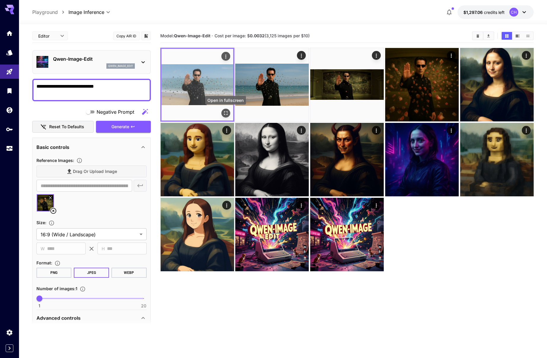
click at [226, 114] on icon "Open in fullscreen" at bounding box center [226, 113] width 6 height 6
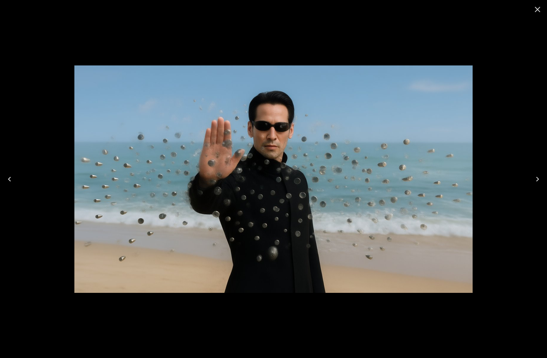
click at [65, 24] on div at bounding box center [273, 179] width 547 height 358
click at [538, 9] on icon "Close" at bounding box center [538, 10] width 6 height 6
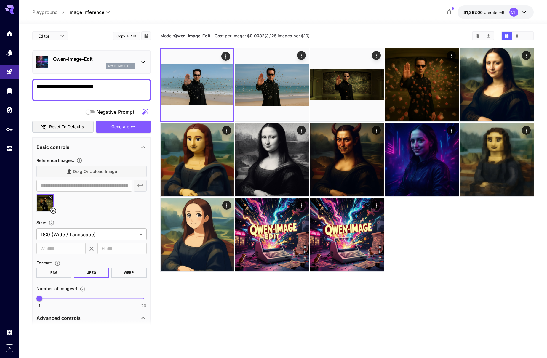
click at [111, 90] on textarea "**********" at bounding box center [91, 90] width 110 height 14
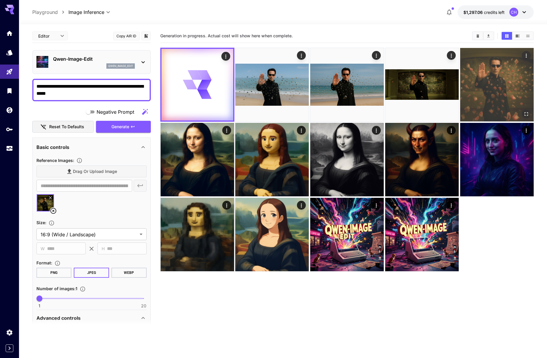
type textarea "**********"
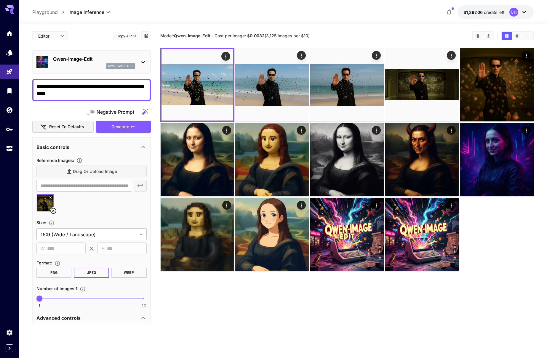
click at [54, 211] on icon at bounding box center [53, 211] width 7 height 7
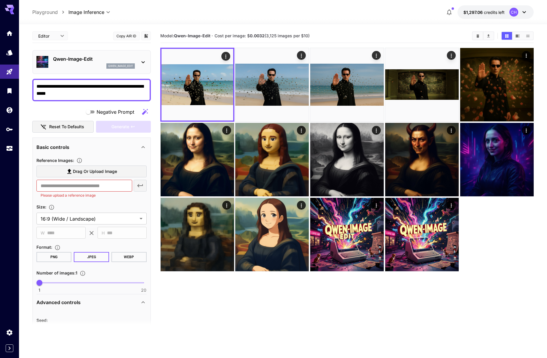
click at [85, 165] on section "Reference Images : Drag or upload image ​ Please upload a reference image" at bounding box center [91, 179] width 110 height 44
click at [84, 169] on span "Drag or upload image" at bounding box center [95, 171] width 44 height 7
click at [0, 0] on input "Drag or upload image" at bounding box center [0, 0] width 0 height 0
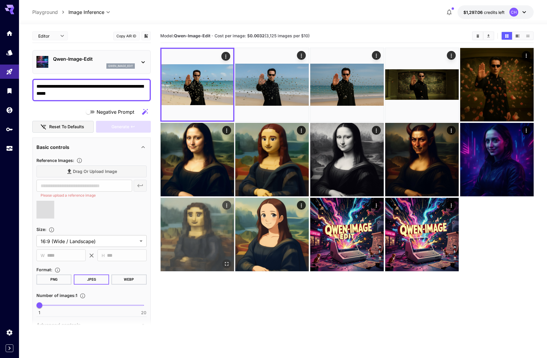
type input "**********"
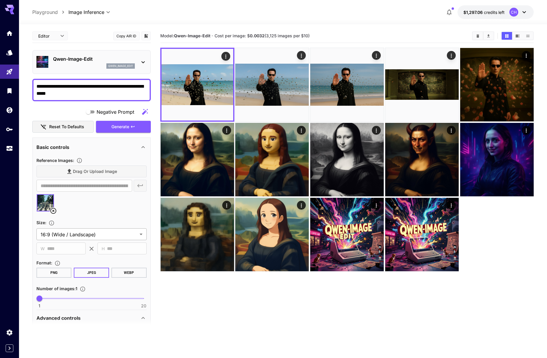
click at [83, 234] on body "**********" at bounding box center [273, 202] width 547 height 405
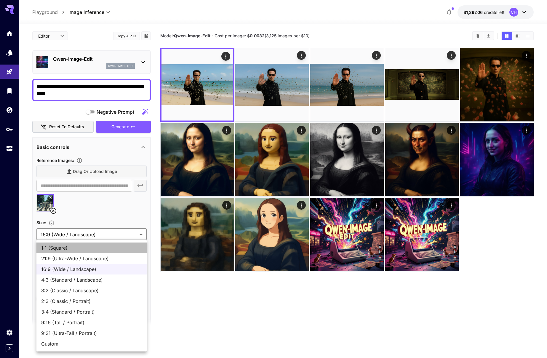
click at [65, 249] on span "1:1 (Square)" at bounding box center [91, 248] width 101 height 7
type input "**********"
type input "****"
click at [66, 234] on body "**********" at bounding box center [273, 202] width 547 height 405
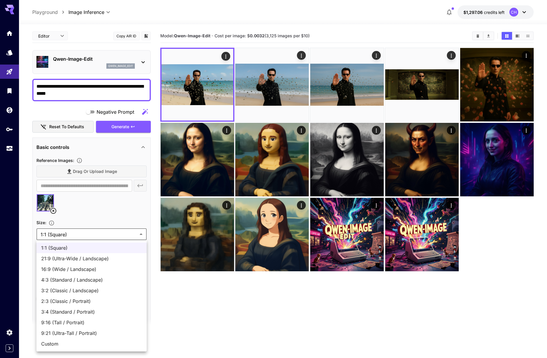
click at [122, 125] on div at bounding box center [273, 179] width 547 height 358
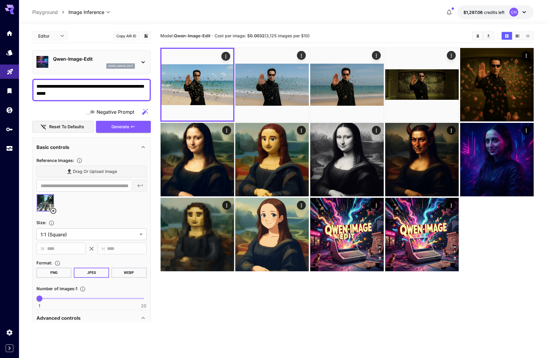
drag, startPoint x: 82, startPoint y: 95, endPoint x: 4, endPoint y: 79, distance: 79.1
click at [4, 79] on div "**********" at bounding box center [273, 202] width 547 height 405
click at [116, 128] on span "Generate" at bounding box center [120, 126] width 18 height 7
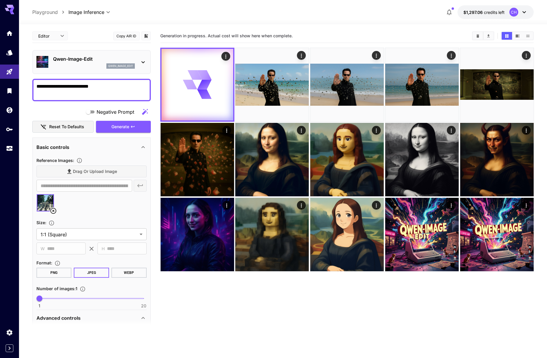
click at [74, 86] on textarea "**********" at bounding box center [91, 90] width 110 height 14
click at [75, 87] on textarea "**********" at bounding box center [91, 90] width 110 height 14
drag, startPoint x: 83, startPoint y: 87, endPoint x: 58, endPoint y: 89, distance: 25.6
click at [58, 89] on textarea "**********" at bounding box center [91, 90] width 110 height 14
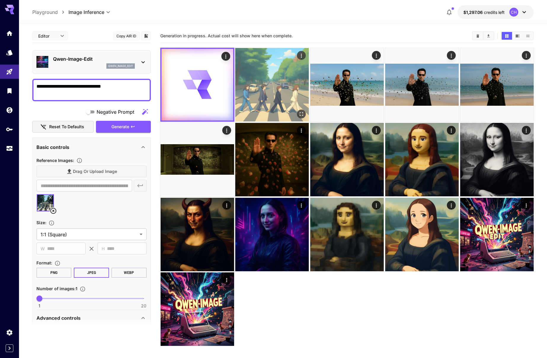
type textarea "**********"
click at [302, 114] on icon "Open in fullscreen" at bounding box center [302, 114] width 6 height 6
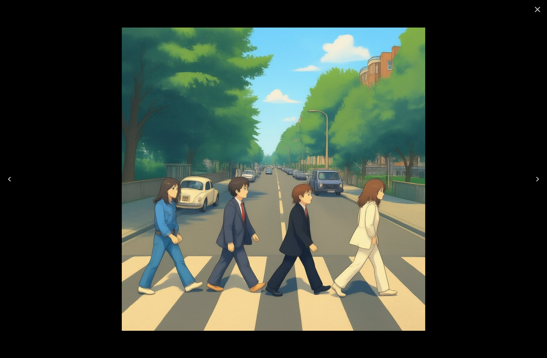
click at [541, 10] on icon "Close" at bounding box center [537, 9] width 9 height 9
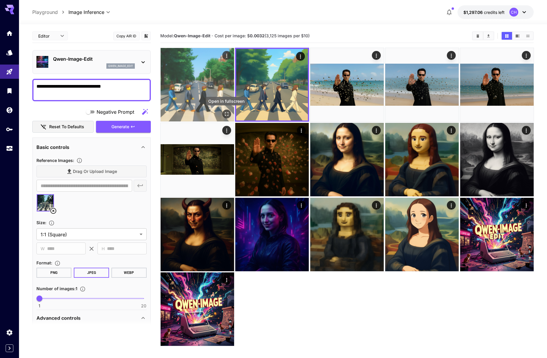
click at [230, 115] on icon "Open in fullscreen" at bounding box center [227, 114] width 6 height 6
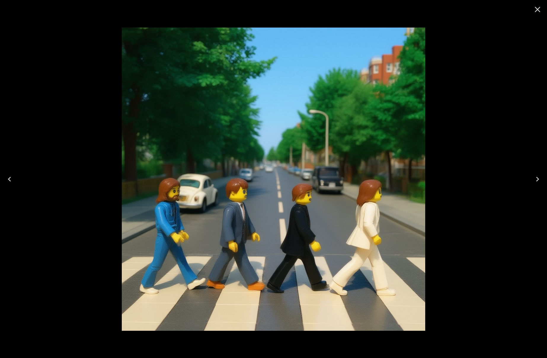
click at [535, 8] on icon "Close" at bounding box center [537, 9] width 9 height 9
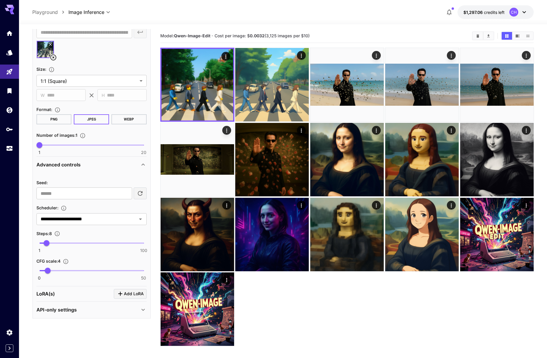
scroll to position [153, 0]
type input "**"
drag, startPoint x: 44, startPoint y: 244, endPoint x: 60, endPoint y: 245, distance: 15.4
click at [60, 245] on span "20" at bounding box center [59, 244] width 6 height 6
type input "*"
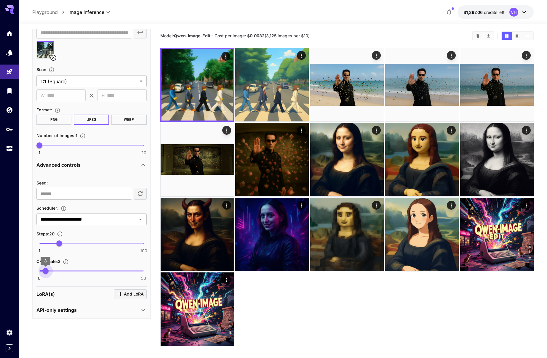
click at [46, 273] on span "3" at bounding box center [46, 271] width 6 height 6
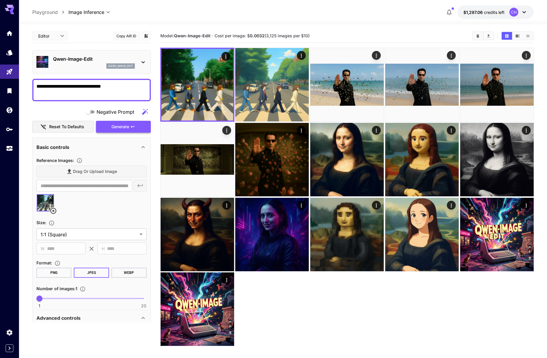
click at [130, 126] on button "Generate" at bounding box center [123, 127] width 55 height 12
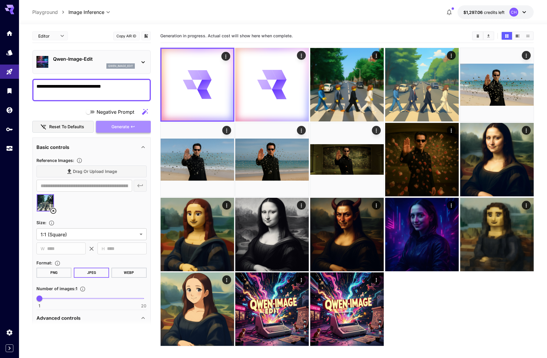
click at [130, 126] on button "Generate" at bounding box center [123, 127] width 55 height 12
drag, startPoint x: 58, startPoint y: 85, endPoint x: 67, endPoint y: 85, distance: 8.9
click at [67, 85] on textarea "**********" at bounding box center [91, 90] width 110 height 14
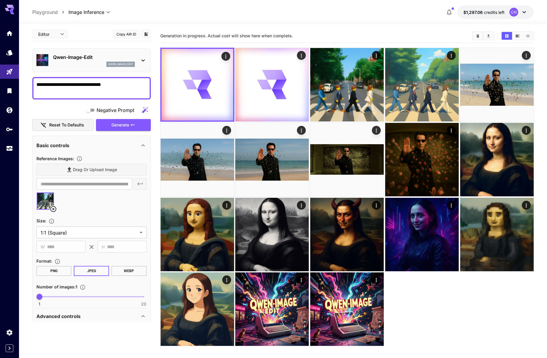
drag, startPoint x: 109, startPoint y: 84, endPoint x: 25, endPoint y: 85, distance: 83.9
click at [25, 85] on section "**********" at bounding box center [283, 214] width 528 height 381
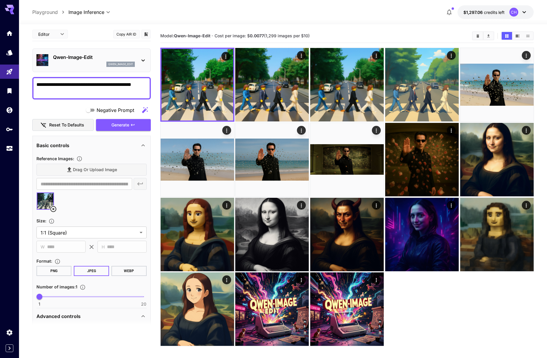
scroll to position [1, 0]
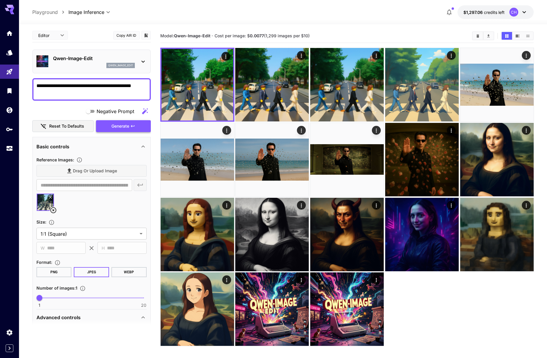
type textarea "**********"
click at [130, 127] on button "Generate" at bounding box center [123, 126] width 55 height 12
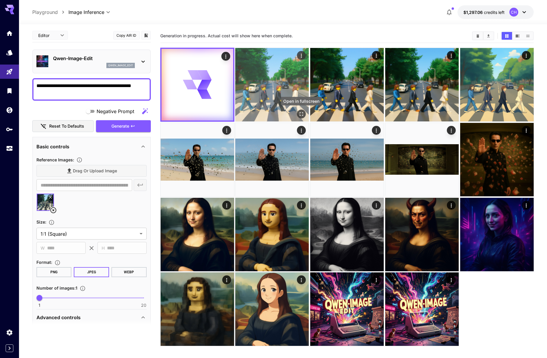
click at [301, 112] on icon "Open in fullscreen" at bounding box center [302, 114] width 6 height 6
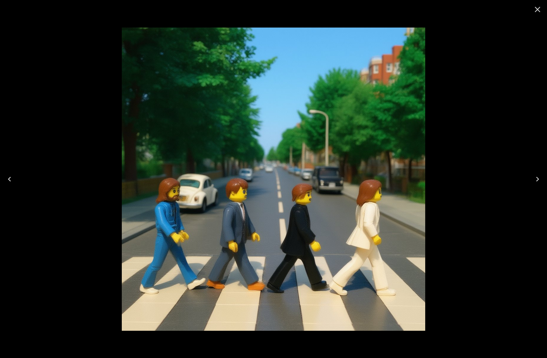
click at [533, 14] on icon "Close" at bounding box center [537, 9] width 9 height 9
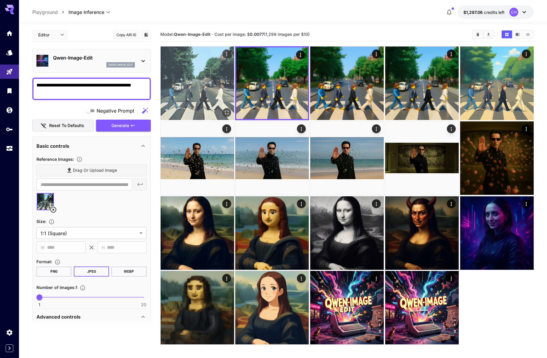
click at [206, 90] on img at bounding box center [198, 84] width 74 height 74
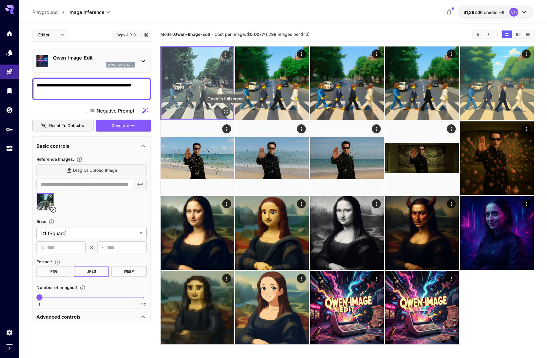
click at [224, 111] on icon "Open in fullscreen" at bounding box center [226, 112] width 6 height 6
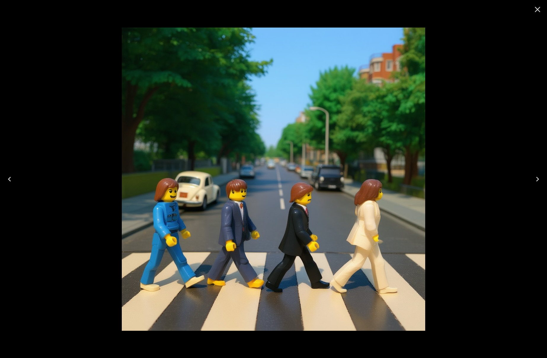
click at [537, 8] on icon "Close" at bounding box center [538, 10] width 6 height 6
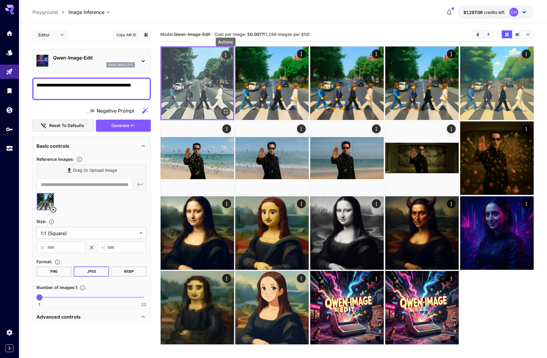
click at [227, 55] on icon "Actions" at bounding box center [226, 55] width 6 height 6
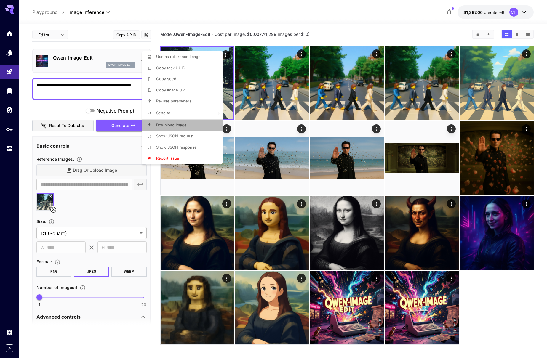
click at [184, 124] on span "Download Image" at bounding box center [171, 125] width 31 height 5
click at [247, 24] on div at bounding box center [273, 179] width 547 height 358
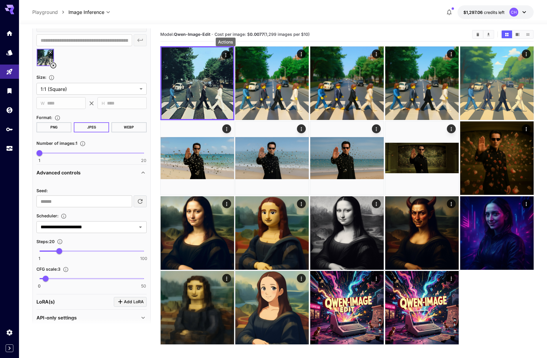
scroll to position [143, 0]
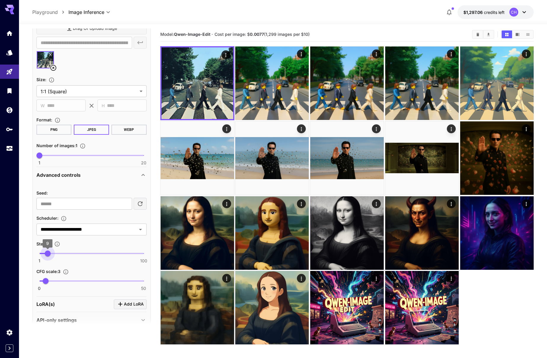
type input "*"
drag, startPoint x: 58, startPoint y: 254, endPoint x: 47, endPoint y: 257, distance: 11.5
click at [47, 257] on span "8" at bounding box center [47, 254] width 6 height 6
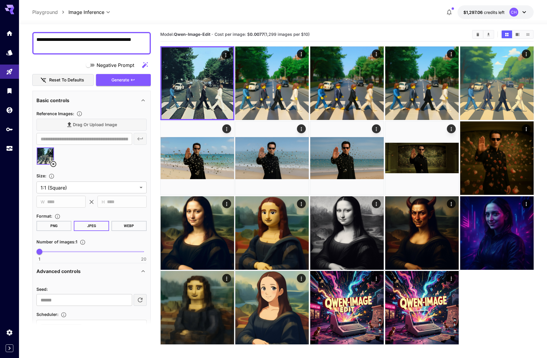
scroll to position [0, 0]
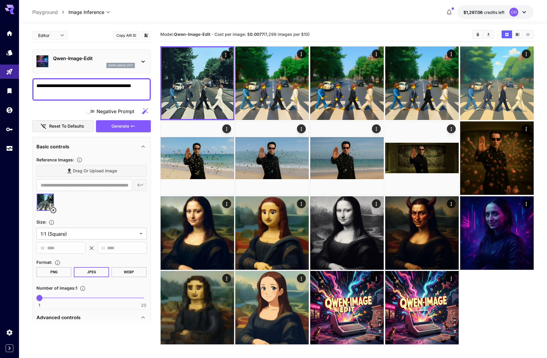
click at [91, 90] on textarea "**********" at bounding box center [91, 89] width 110 height 14
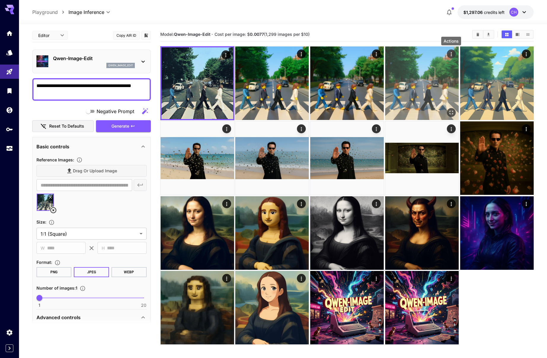
scroll to position [1, 0]
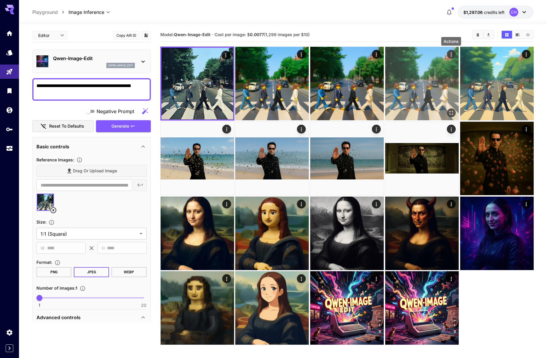
click at [454, 52] on icon "Actions" at bounding box center [452, 55] width 6 height 6
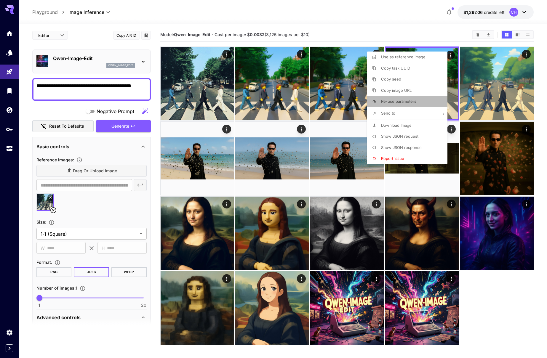
click at [402, 103] on span "Re-use parameters" at bounding box center [398, 101] width 35 height 5
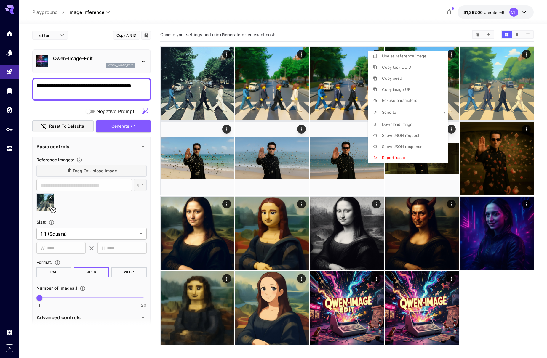
drag, startPoint x: 38, startPoint y: 113, endPoint x: 20, endPoint y: 108, distance: 19.2
click at [38, 113] on div at bounding box center [273, 179] width 547 height 358
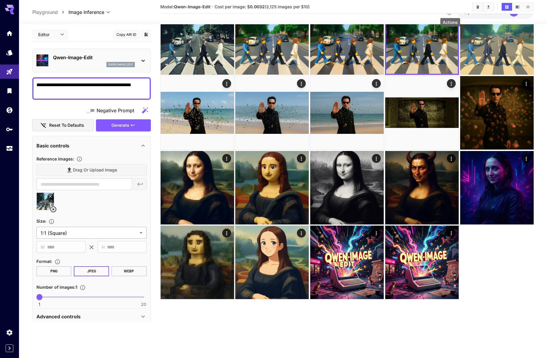
scroll to position [40, 0]
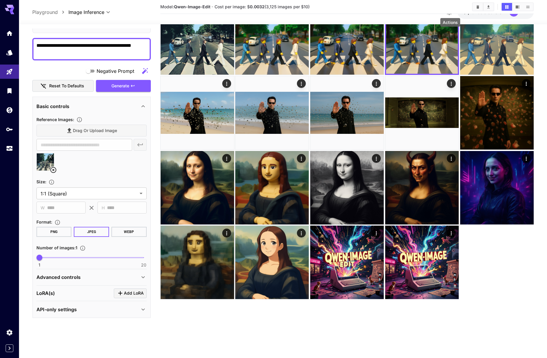
click at [71, 279] on p "Advanced controls" at bounding box center [58, 277] width 44 height 7
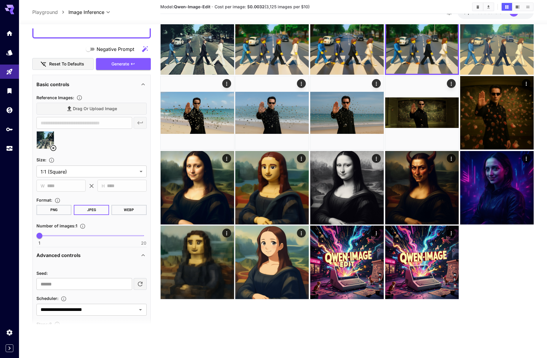
scroll to position [0, 0]
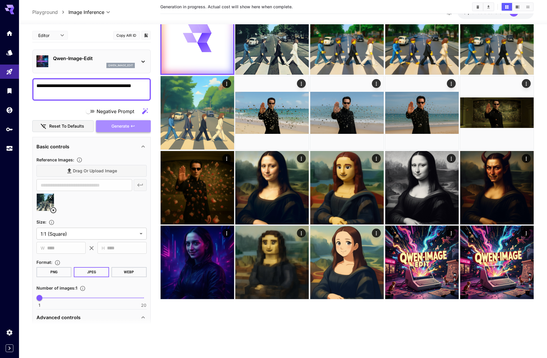
click at [132, 128] on icon "button" at bounding box center [132, 126] width 5 height 5
click at [138, 127] on button "Generate" at bounding box center [123, 126] width 55 height 12
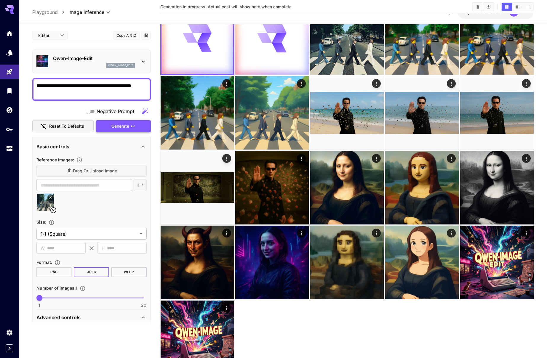
click at [140, 127] on button "Generate" at bounding box center [123, 126] width 55 height 12
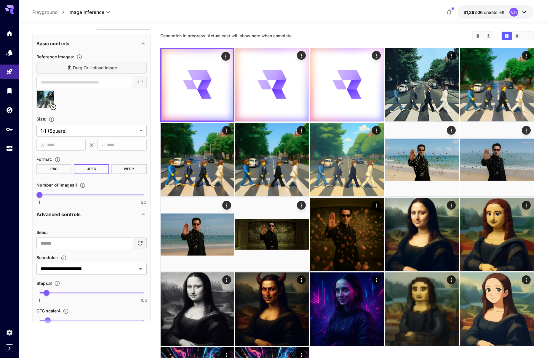
scroll to position [154, 0]
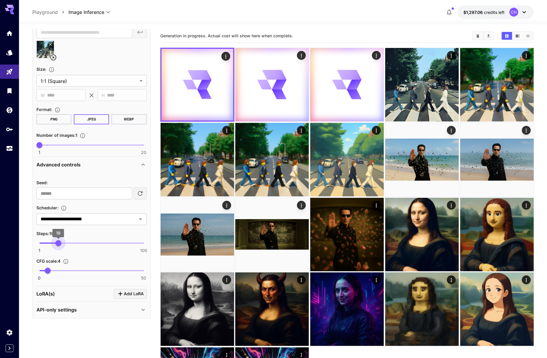
type input "**"
drag, startPoint x: 48, startPoint y: 243, endPoint x: 59, endPoint y: 244, distance: 11.3
click at [59, 244] on span "20" at bounding box center [59, 243] width 6 height 6
type input "***"
click at [44, 272] on span "2.5" at bounding box center [45, 271] width 6 height 6
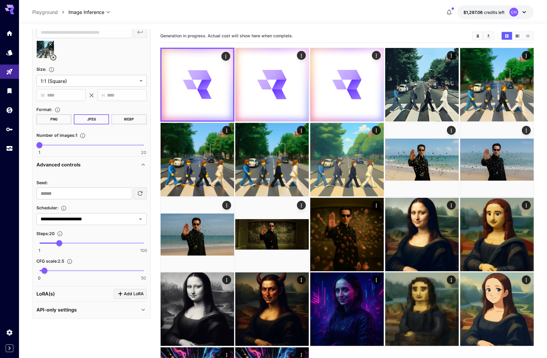
scroll to position [0, 0]
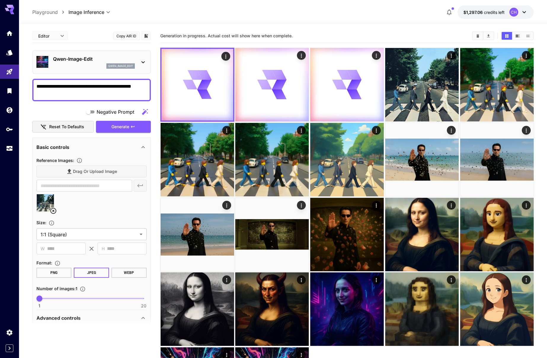
click at [52, 211] on icon at bounding box center [53, 211] width 7 height 7
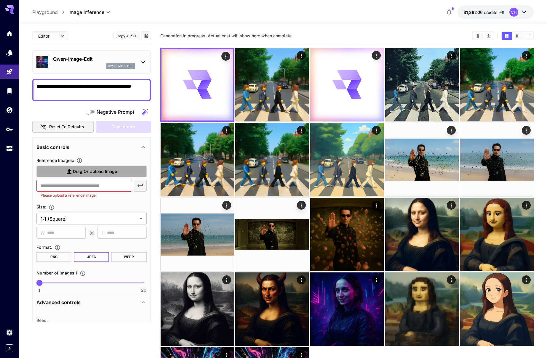
click at [77, 170] on span "Drag or upload image" at bounding box center [95, 171] width 44 height 7
click at [0, 0] on input "Drag or upload image" at bounding box center [0, 0] width 0 height 0
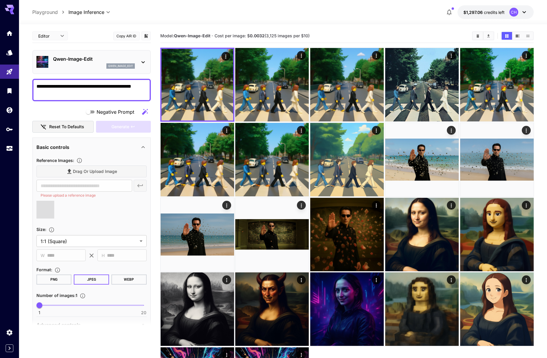
type input "**********"
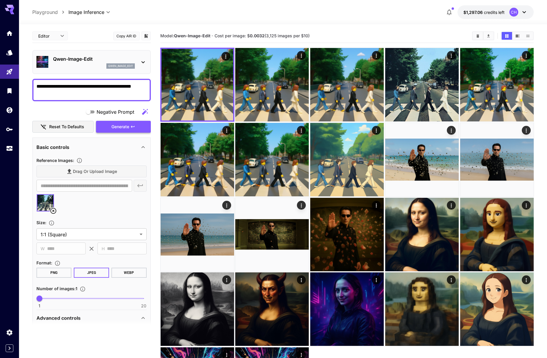
click at [125, 125] on span "Generate" at bounding box center [120, 126] width 18 height 7
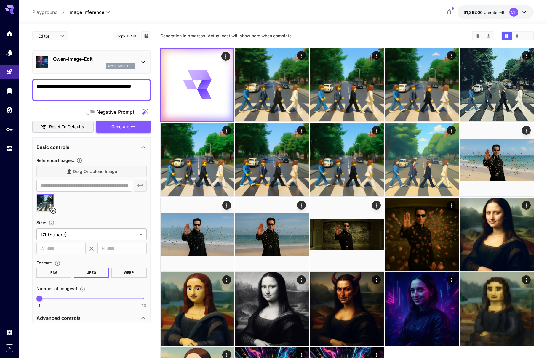
click at [125, 125] on span "Generate" at bounding box center [120, 126] width 18 height 7
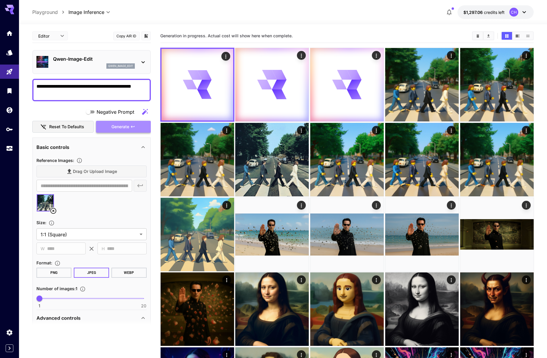
click at [125, 125] on span "Generate" at bounding box center [120, 126] width 18 height 7
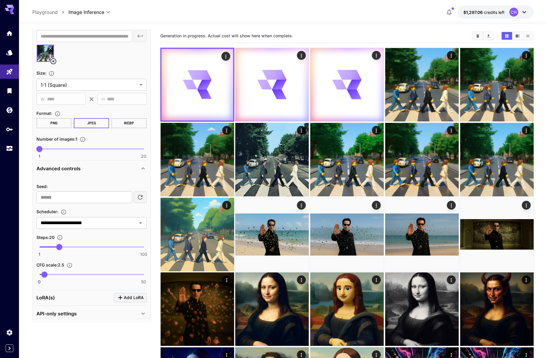
scroll to position [154, 0]
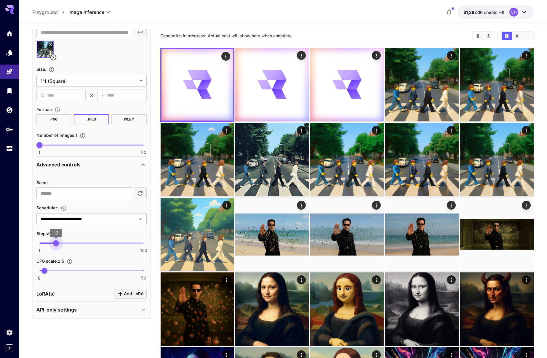
type input "**"
click at [60, 243] on span "20" at bounding box center [59, 243] width 6 height 6
type input "*"
drag, startPoint x: 44, startPoint y: 270, endPoint x: 48, endPoint y: 272, distance: 3.5
click at [48, 272] on span "4" at bounding box center [48, 271] width 6 height 6
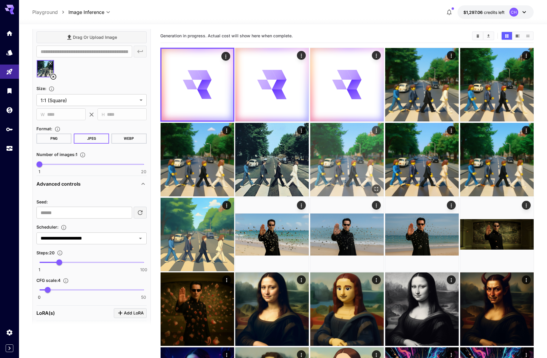
scroll to position [134, 0]
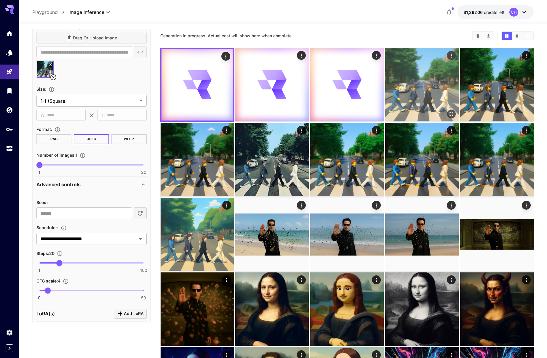
click at [441, 90] on img at bounding box center [422, 85] width 74 height 74
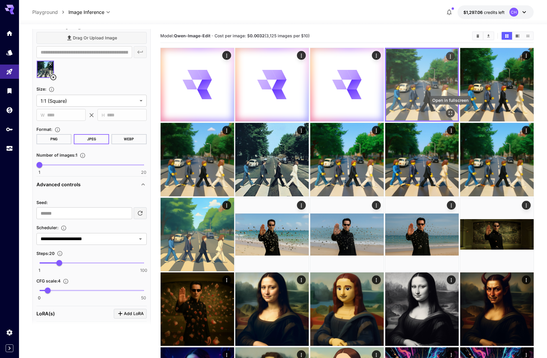
click at [453, 112] on icon "Open in fullscreen" at bounding box center [451, 113] width 6 height 6
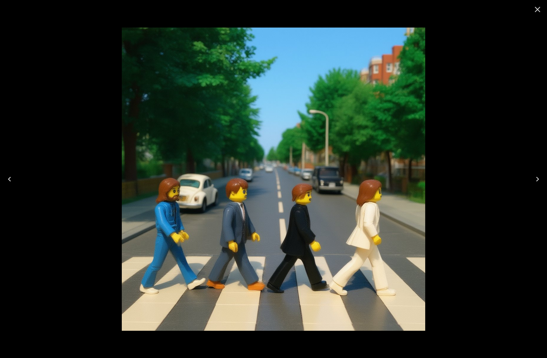
click at [537, 9] on icon "Close" at bounding box center [538, 10] width 6 height 6
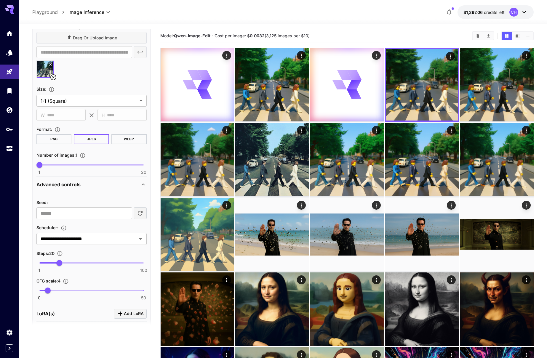
scroll to position [3, 0]
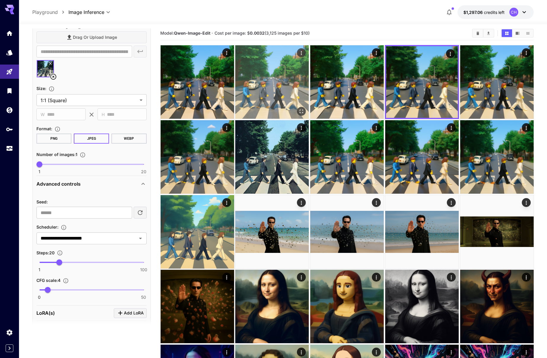
click at [255, 96] on img at bounding box center [272, 82] width 74 height 74
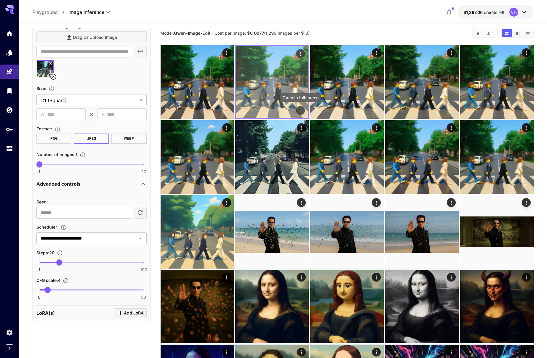
click at [301, 108] on icon "Open in fullscreen" at bounding box center [301, 111] width 6 height 6
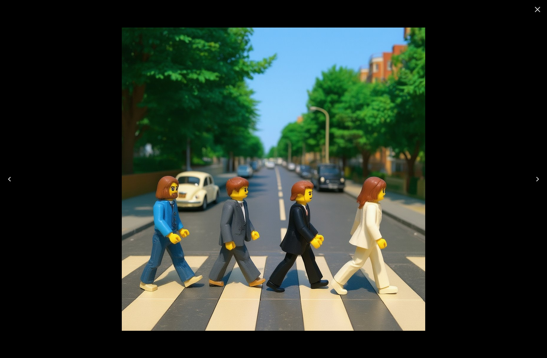
click at [537, 11] on icon "Close" at bounding box center [538, 10] width 6 height 6
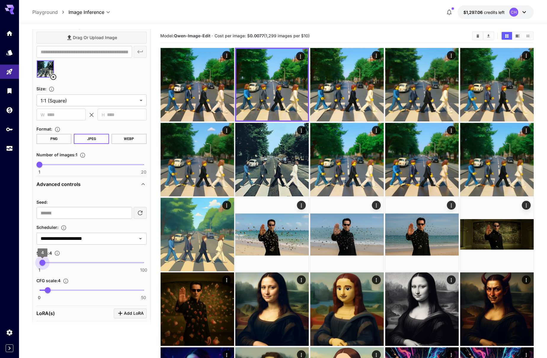
scroll to position [134, 0]
type input "*"
drag, startPoint x: 59, startPoint y: 262, endPoint x: 47, endPoint y: 264, distance: 12.0
click at [47, 264] on span "8" at bounding box center [47, 264] width 6 height 6
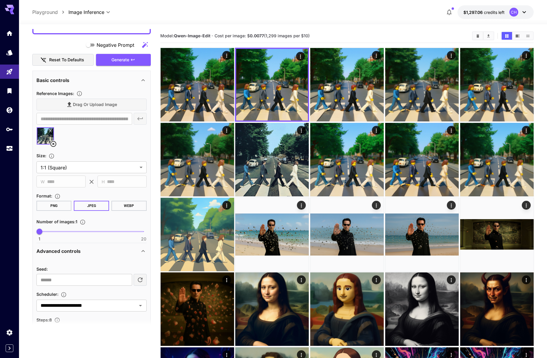
scroll to position [0, 0]
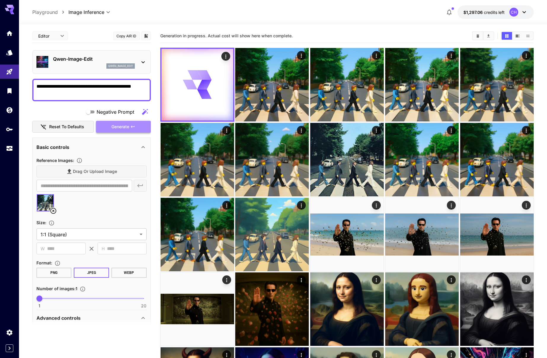
click at [127, 127] on span "Generate" at bounding box center [120, 126] width 18 height 7
click at [129, 127] on span "Generate" at bounding box center [120, 126] width 18 height 7
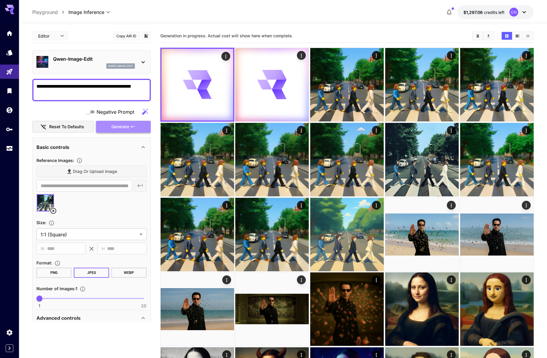
click at [129, 127] on span "Generate" at bounding box center [120, 126] width 18 height 7
click at [128, 128] on span "Generate" at bounding box center [120, 126] width 18 height 7
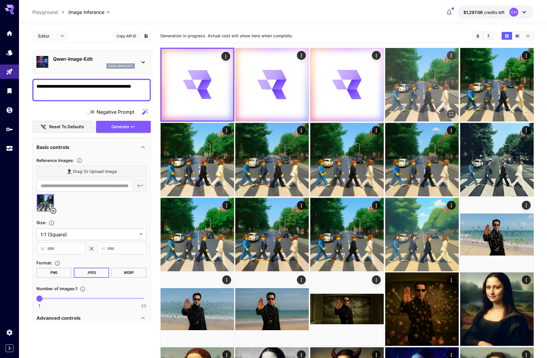
click at [432, 90] on img at bounding box center [422, 85] width 74 height 74
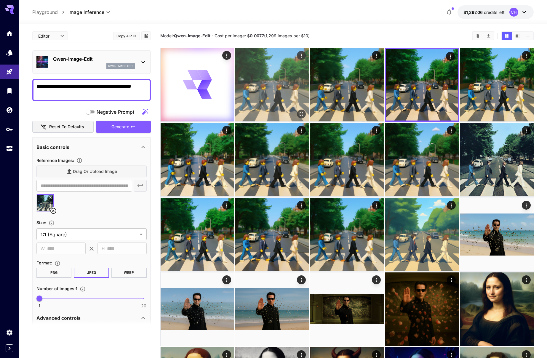
click at [269, 88] on img at bounding box center [272, 85] width 74 height 74
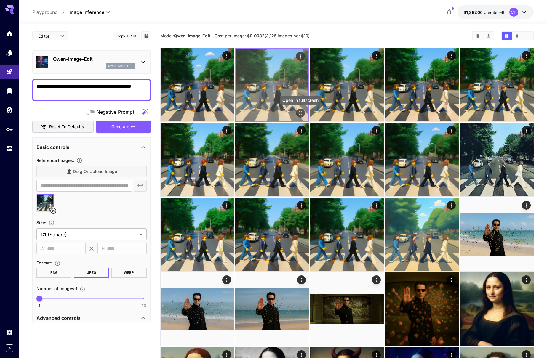
click at [303, 114] on button "Open in fullscreen" at bounding box center [300, 113] width 9 height 9
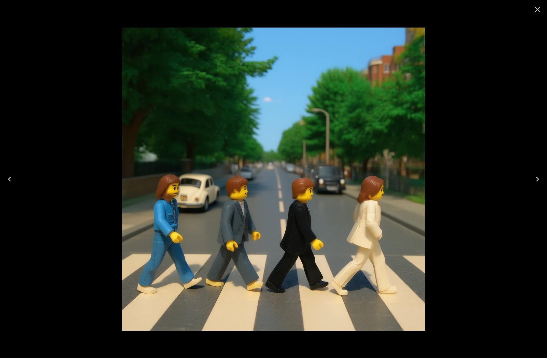
drag, startPoint x: 537, startPoint y: 9, endPoint x: 530, endPoint y: 18, distance: 11.9
click at [537, 9] on icon "Close" at bounding box center [538, 10] width 6 height 6
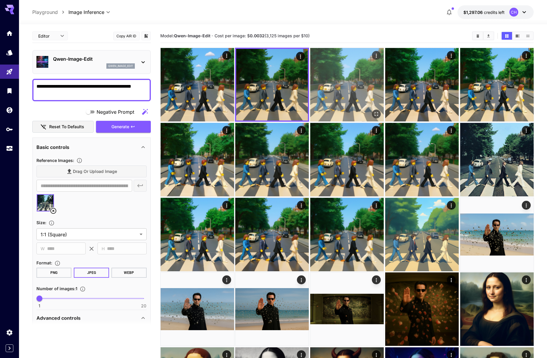
click at [364, 100] on img at bounding box center [347, 85] width 74 height 74
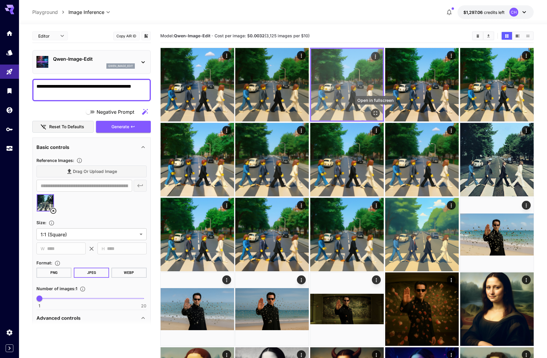
click at [375, 110] on icon "Open in fullscreen" at bounding box center [376, 113] width 6 height 6
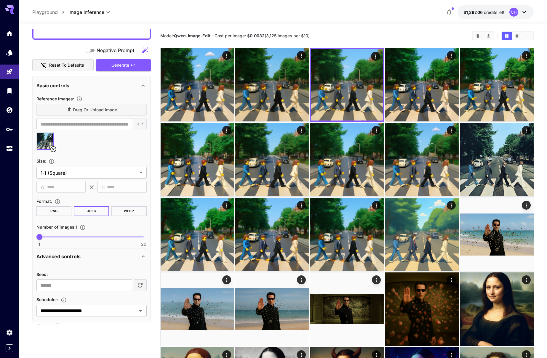
scroll to position [154, 0]
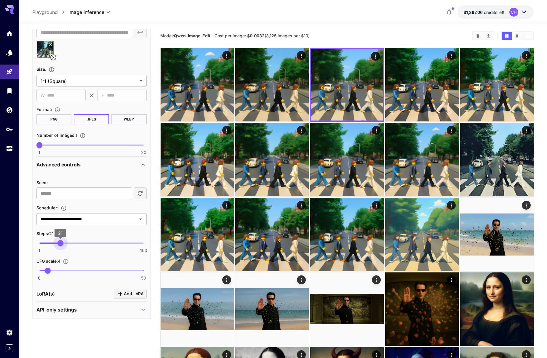
type input "**"
drag, startPoint x: 48, startPoint y: 243, endPoint x: 59, endPoint y: 242, distance: 10.7
click at [59, 242] on span "20" at bounding box center [59, 243] width 6 height 6
click at [44, 270] on span "2.3" at bounding box center [44, 271] width 6 height 6
type input "***"
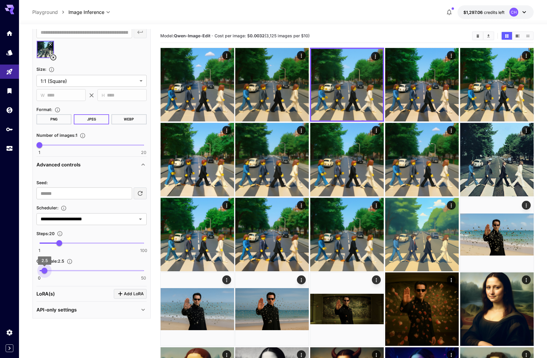
click at [44, 270] on span "2.5" at bounding box center [45, 271] width 6 height 6
type input "**"
drag, startPoint x: 59, startPoint y: 243, endPoint x: 65, endPoint y: 243, distance: 5.6
click at [65, 243] on span "25" at bounding box center [65, 243] width 6 height 6
type input "*"
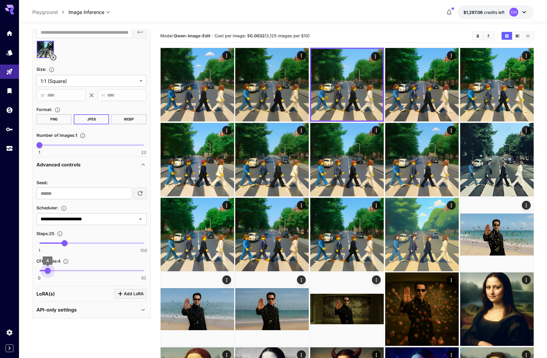
drag, startPoint x: 43, startPoint y: 272, endPoint x: 48, endPoint y: 272, distance: 4.4
click at [48, 272] on span "4" at bounding box center [48, 271] width 6 height 6
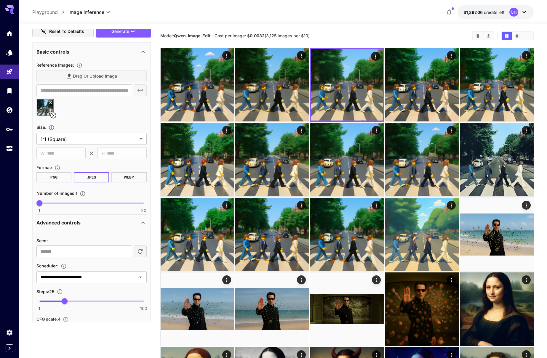
scroll to position [0, 0]
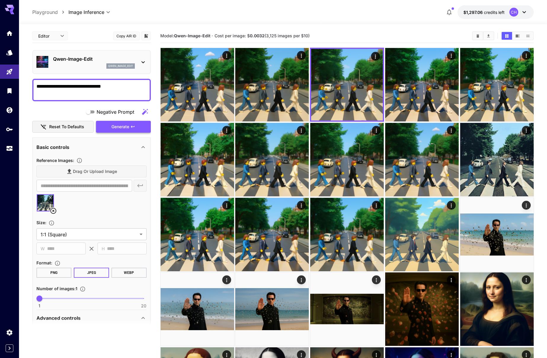
click at [130, 126] on button "Generate" at bounding box center [123, 127] width 55 height 12
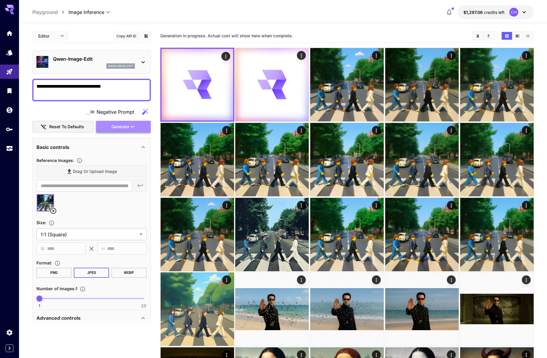
click at [130, 126] on button "Generate" at bounding box center [123, 127] width 55 height 12
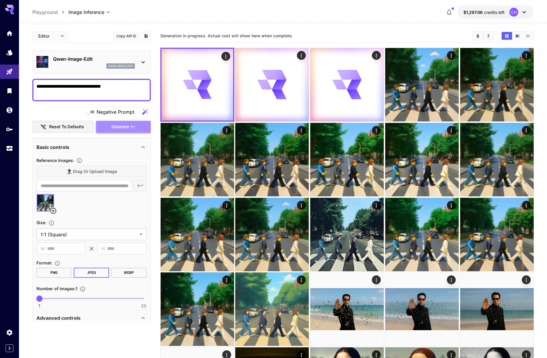
click at [130, 126] on button "Generate" at bounding box center [123, 127] width 55 height 12
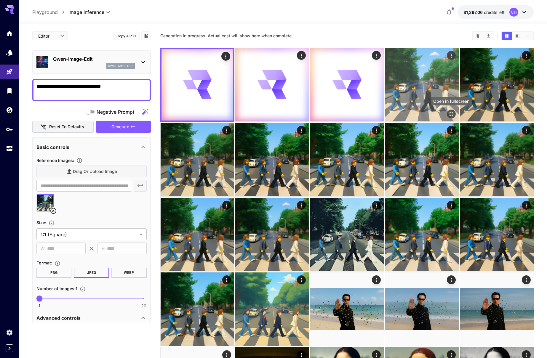
click at [450, 114] on icon "Open in fullscreen" at bounding box center [452, 114] width 6 height 6
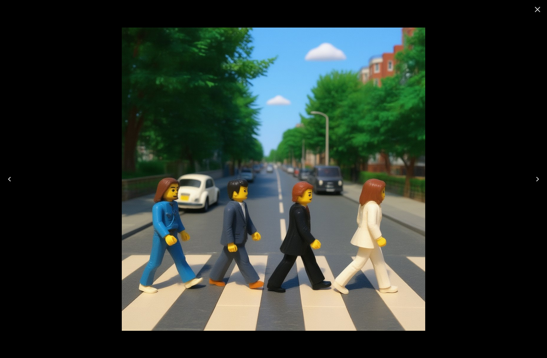
click at [533, 9] on icon "Close" at bounding box center [537, 9] width 9 height 9
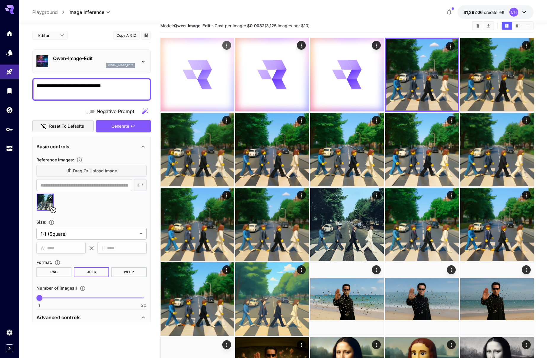
scroll to position [11, 0]
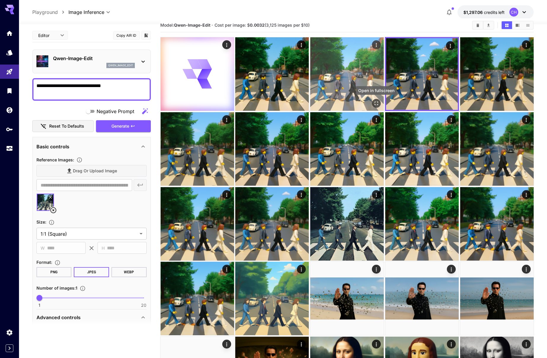
click at [377, 101] on icon "Open in fullscreen" at bounding box center [377, 104] width 6 height 6
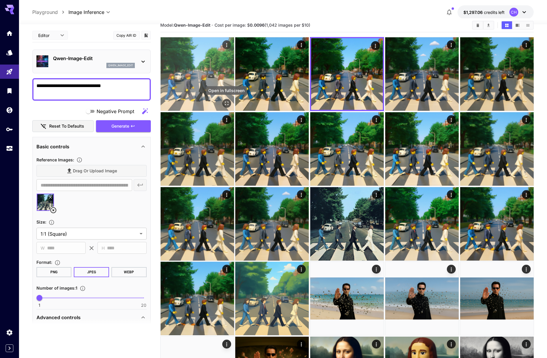
click at [228, 103] on icon "Open in fullscreen" at bounding box center [227, 104] width 6 height 6
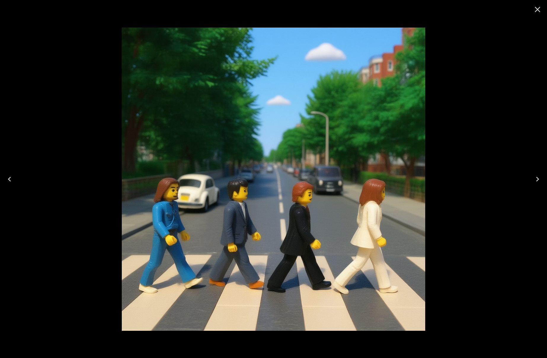
click at [538, 10] on icon "Close" at bounding box center [538, 10] width 6 height 6
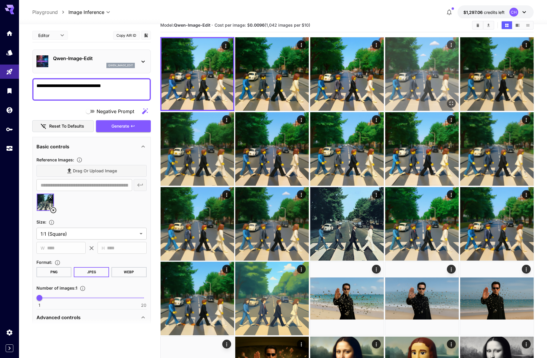
click at [435, 80] on img at bounding box center [422, 74] width 74 height 74
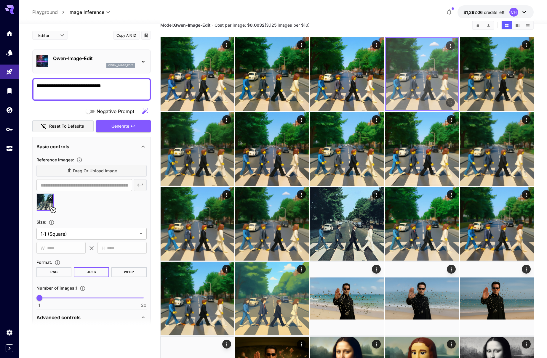
click at [451, 102] on icon "Open in fullscreen" at bounding box center [451, 103] width 6 height 6
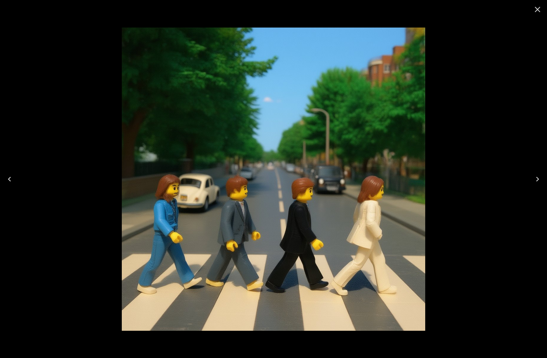
click at [533, 10] on icon "Close" at bounding box center [537, 9] width 9 height 9
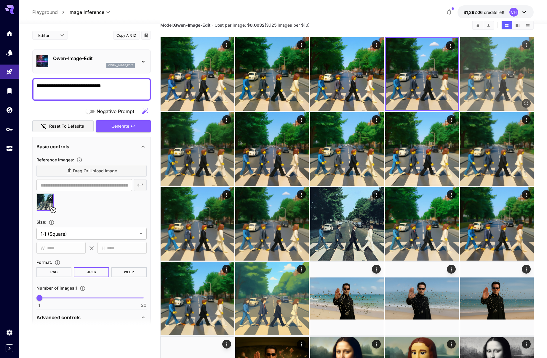
click at [501, 82] on img at bounding box center [497, 74] width 74 height 74
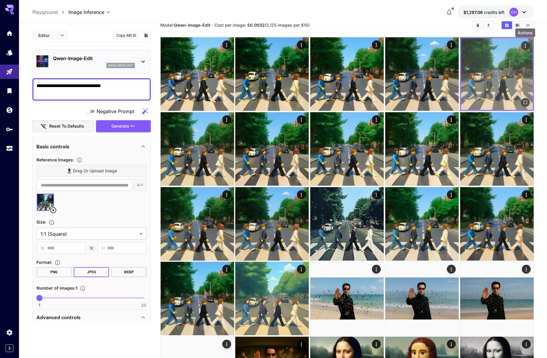
click at [525, 46] on icon "Actions" at bounding box center [525, 46] width 1 height 4
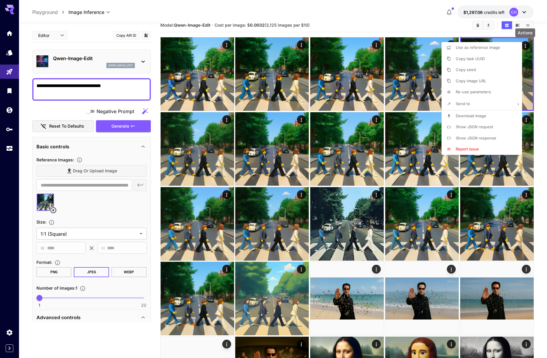
click at [475, 119] on p "Download Image" at bounding box center [471, 116] width 31 height 6
click at [203, 78] on div at bounding box center [273, 179] width 547 height 358
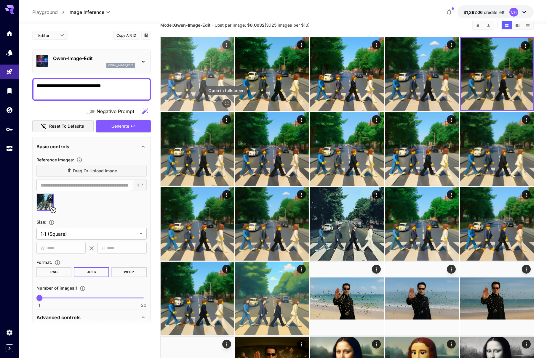
click at [227, 103] on icon "Open in fullscreen" at bounding box center [227, 104] width 6 height 6
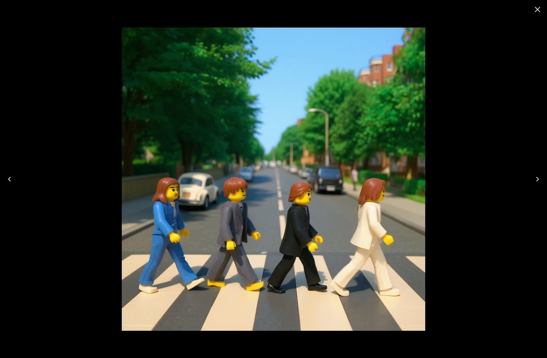
click at [534, 9] on icon "Close" at bounding box center [537, 9] width 9 height 9
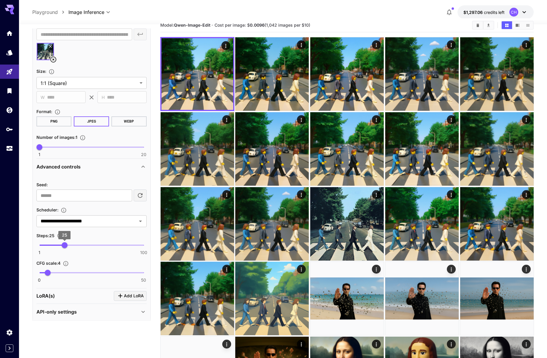
scroll to position [150, 0]
type input "**"
drag, startPoint x: 64, startPoint y: 246, endPoint x: 59, endPoint y: 247, distance: 4.9
click at [59, 247] on span "20" at bounding box center [59, 246] width 6 height 6
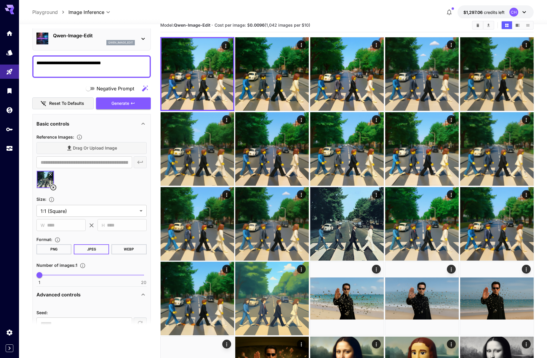
scroll to position [0, 0]
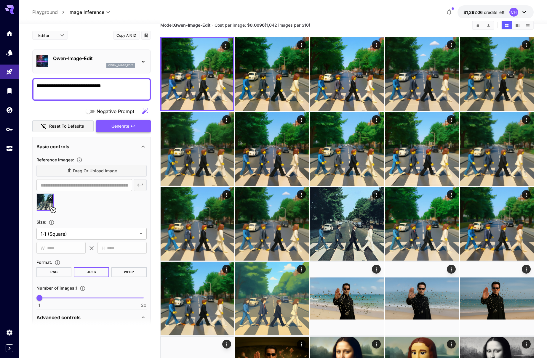
click at [130, 122] on button "Generate" at bounding box center [123, 126] width 55 height 12
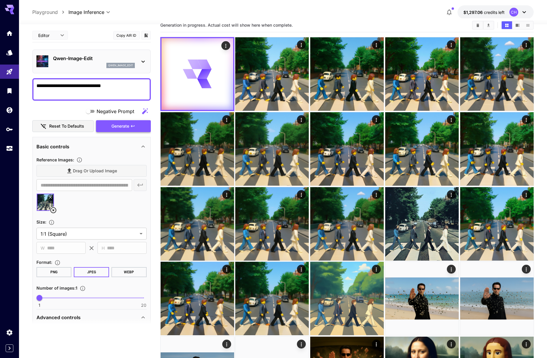
click at [128, 124] on span "Generate" at bounding box center [120, 126] width 18 height 7
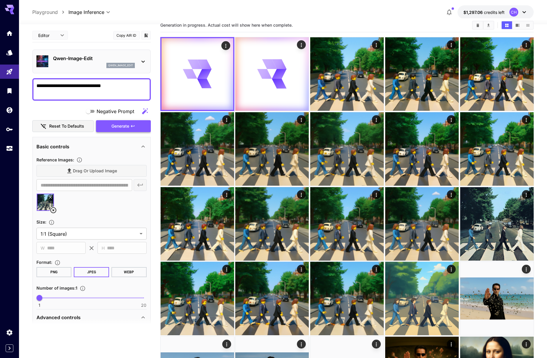
scroll to position [8, 0]
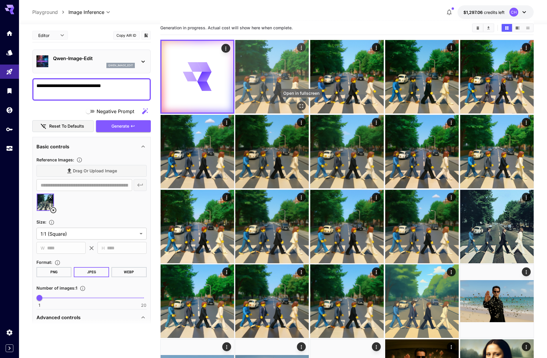
click at [302, 103] on icon "Open in fullscreen" at bounding box center [302, 106] width 6 height 6
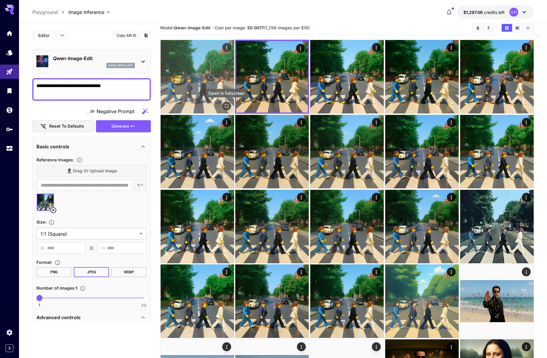
click at [225, 106] on icon "Open in fullscreen" at bounding box center [227, 106] width 6 height 6
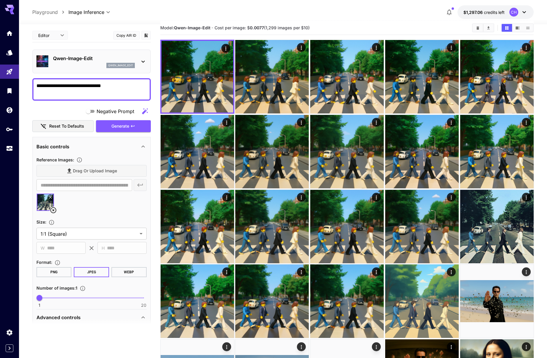
click at [116, 89] on textarea "**********" at bounding box center [91, 89] width 110 height 14
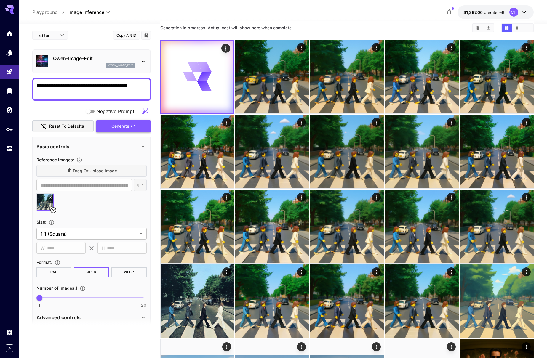
type textarea "**********"
click at [117, 126] on span "Generate" at bounding box center [120, 126] width 18 height 7
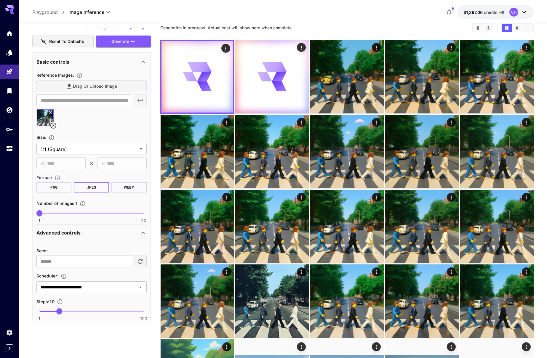
scroll to position [154, 0]
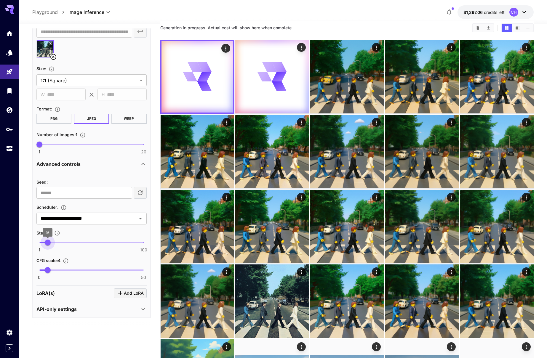
type input "*"
drag, startPoint x: 58, startPoint y: 243, endPoint x: 47, endPoint y: 245, distance: 11.7
click at [47, 245] on span "8" at bounding box center [47, 243] width 6 height 6
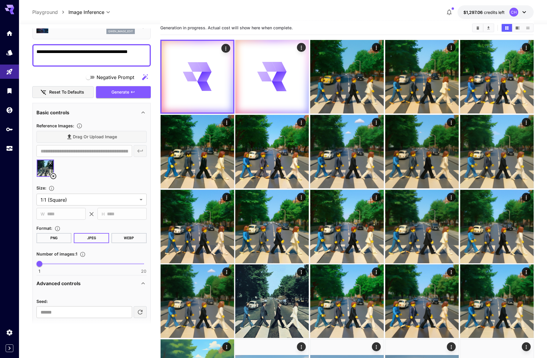
scroll to position [0, 0]
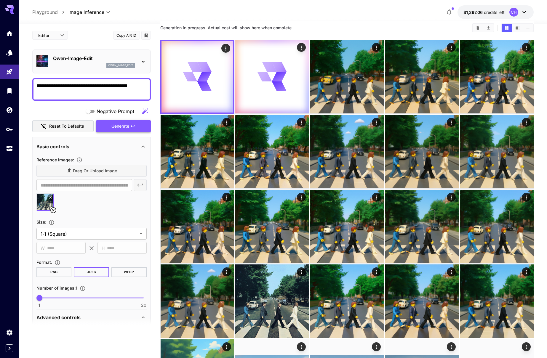
click at [123, 125] on span "Generate" at bounding box center [120, 126] width 18 height 7
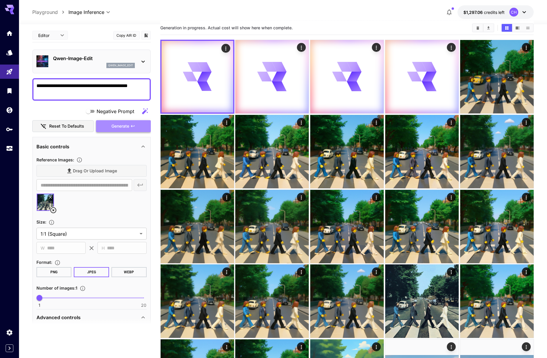
click at [124, 125] on span "Generate" at bounding box center [120, 126] width 18 height 7
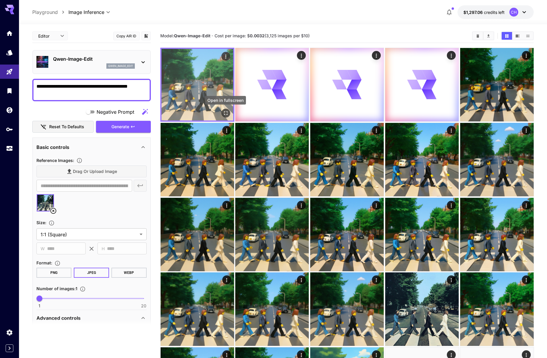
click at [225, 112] on icon "Open in fullscreen" at bounding box center [226, 113] width 6 height 6
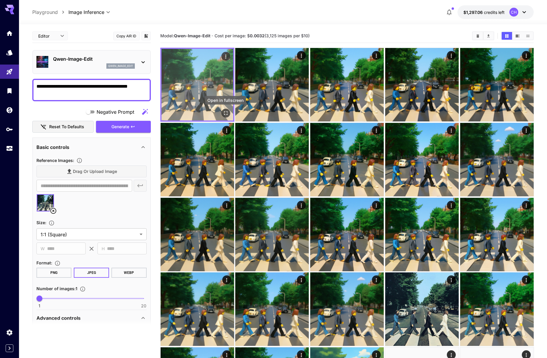
click at [225, 113] on icon "Open in fullscreen" at bounding box center [226, 113] width 6 height 6
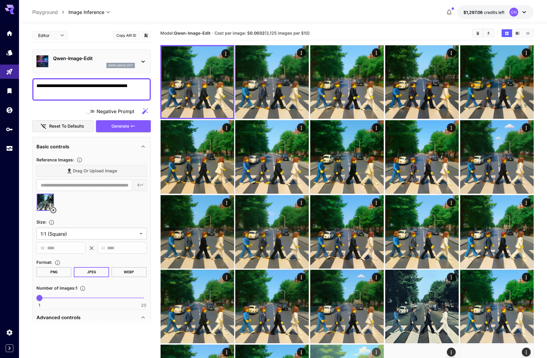
scroll to position [1, 0]
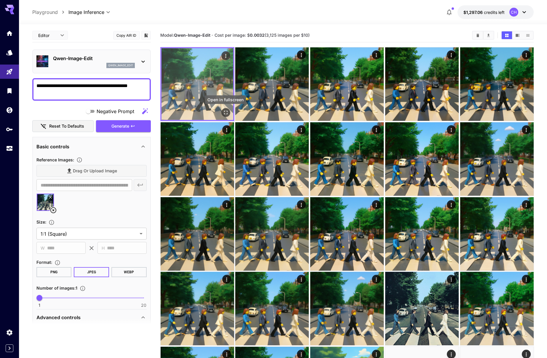
click at [228, 114] on icon "Open in fullscreen" at bounding box center [226, 113] width 6 height 6
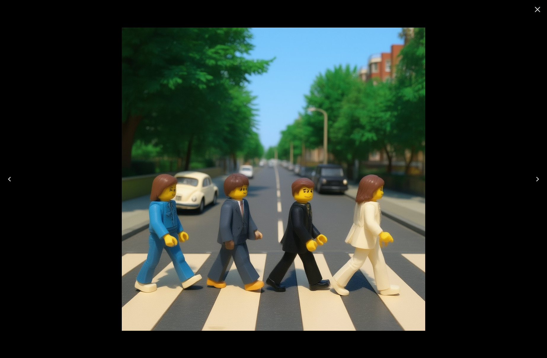
click at [536, 8] on icon "Close" at bounding box center [538, 10] width 6 height 6
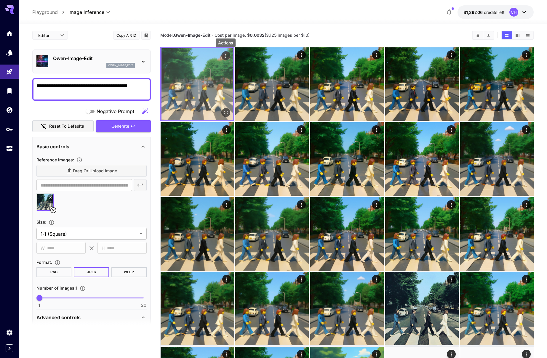
click at [224, 54] on icon "Actions" at bounding box center [226, 56] width 6 height 6
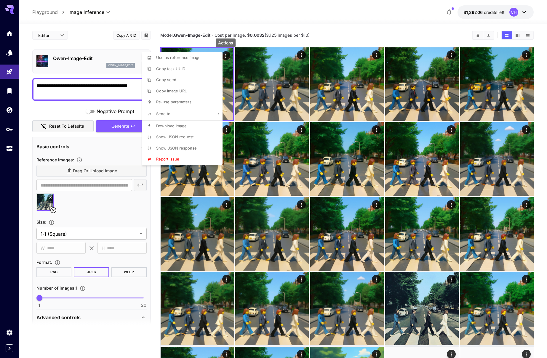
click at [186, 129] on li "Download Image" at bounding box center [184, 126] width 84 height 11
click at [302, 55] on div at bounding box center [273, 179] width 547 height 358
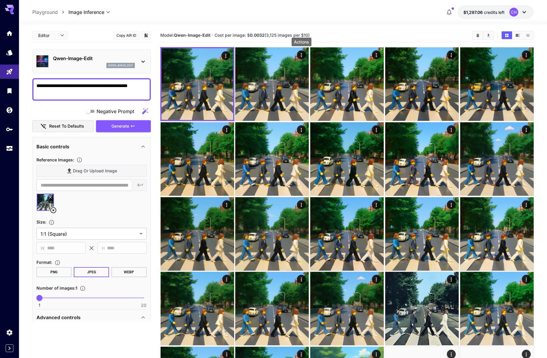
click at [303, 55] on icon "Actions" at bounding box center [302, 55] width 6 height 6
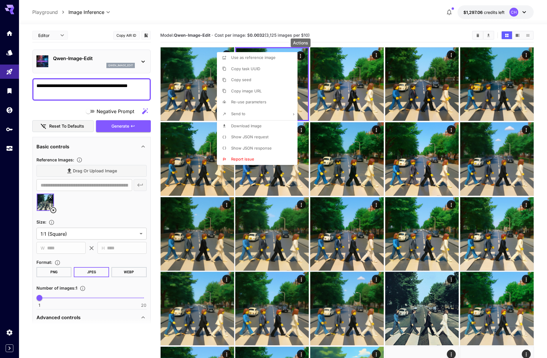
click at [257, 124] on span "Download Image" at bounding box center [246, 126] width 31 height 5
click at [377, 55] on div at bounding box center [273, 179] width 547 height 358
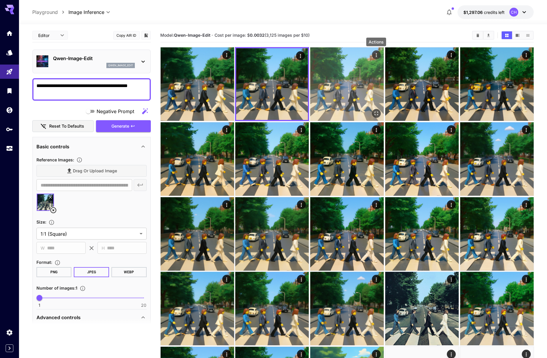
click at [377, 55] on icon "Actions" at bounding box center [377, 55] width 6 height 6
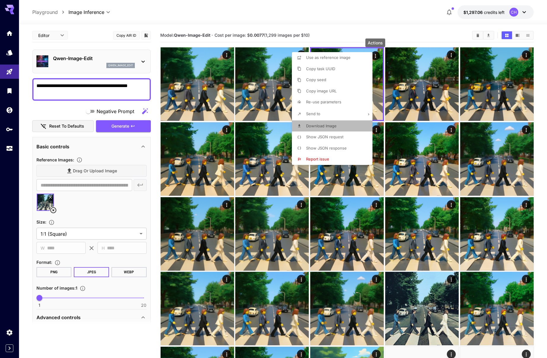
click at [336, 121] on li "Download Image" at bounding box center [334, 126] width 84 height 11
click at [455, 54] on div at bounding box center [273, 179] width 547 height 358
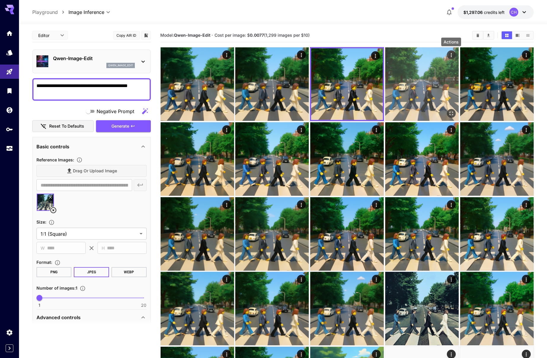
click at [452, 56] on icon "Actions" at bounding box center [452, 55] width 6 height 6
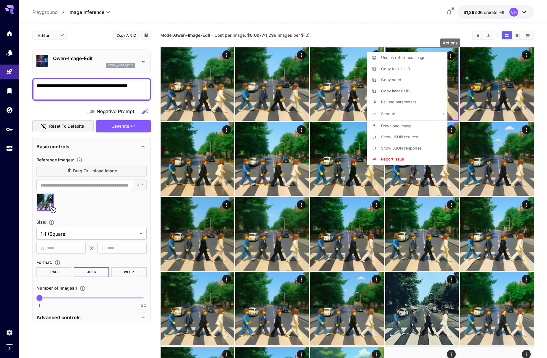
click at [407, 125] on span "Download Image" at bounding box center [396, 126] width 31 height 5
click at [449, 56] on div at bounding box center [273, 179] width 547 height 358
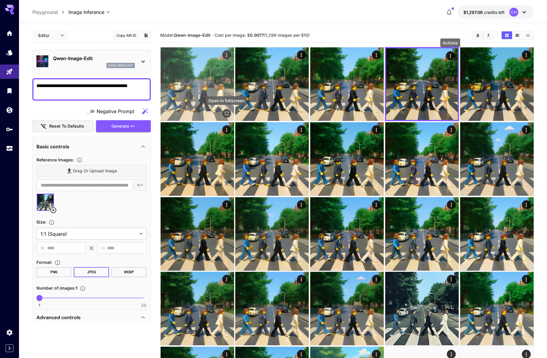
click at [226, 113] on icon "Open in fullscreen" at bounding box center [227, 114] width 6 height 6
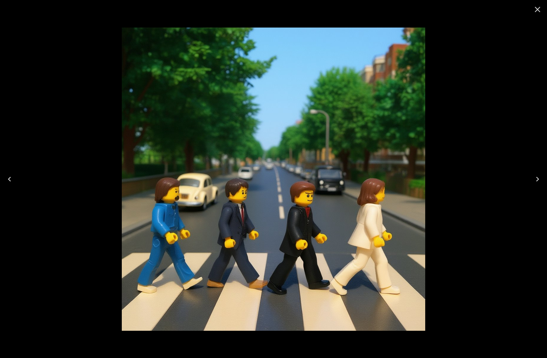
click at [538, 14] on icon "Close" at bounding box center [537, 9] width 9 height 9
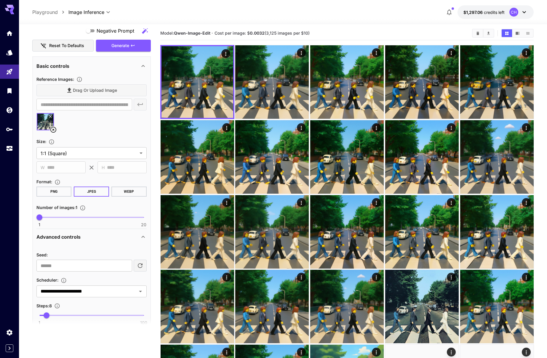
scroll to position [22, 0]
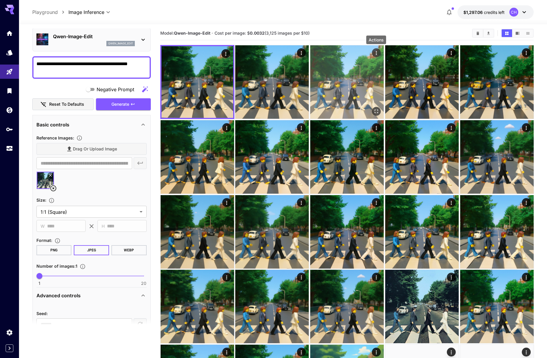
click at [377, 55] on icon "Actions" at bounding box center [377, 53] width 6 height 6
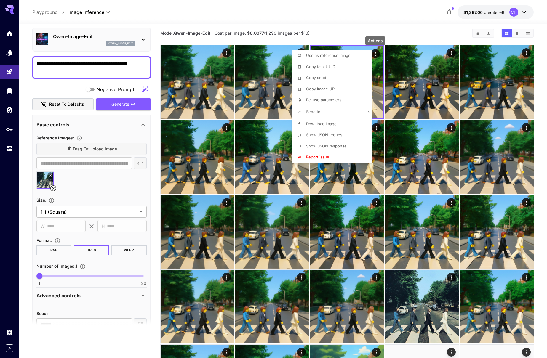
click at [323, 102] on p "Re-use parameters" at bounding box center [323, 100] width 35 height 6
type input "*********"
type input "*"
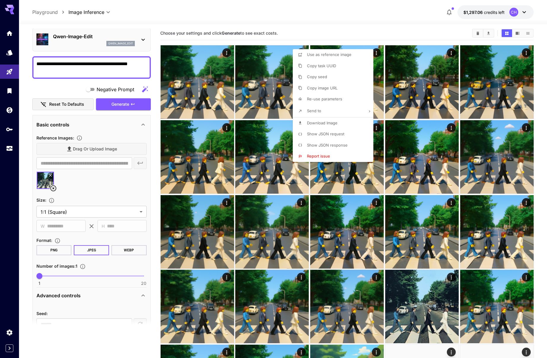
type input "**********"
type input "****"
type input "**"
type input "*"
type input "**********"
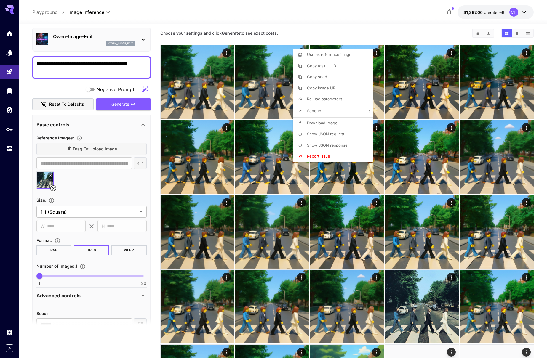
drag, startPoint x: 18, startPoint y: 170, endPoint x: 37, endPoint y: 170, distance: 19.3
click at [18, 169] on div at bounding box center [273, 179] width 547 height 358
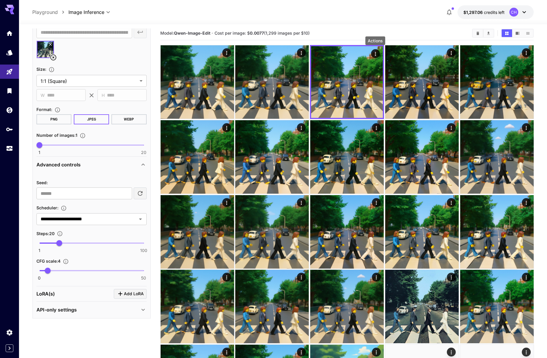
scroll to position [153, 0]
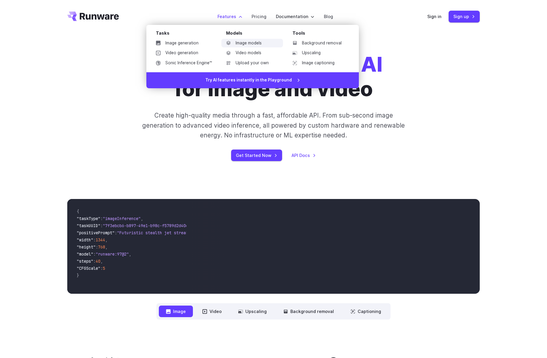
click at [251, 42] on link "Image models" at bounding box center [252, 43] width 62 height 9
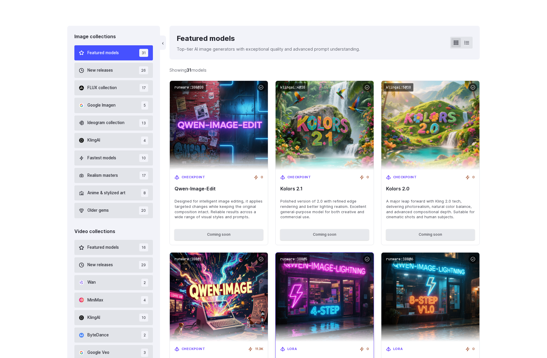
scroll to position [129, 0]
